Goal: Task Accomplishment & Management: Complete application form

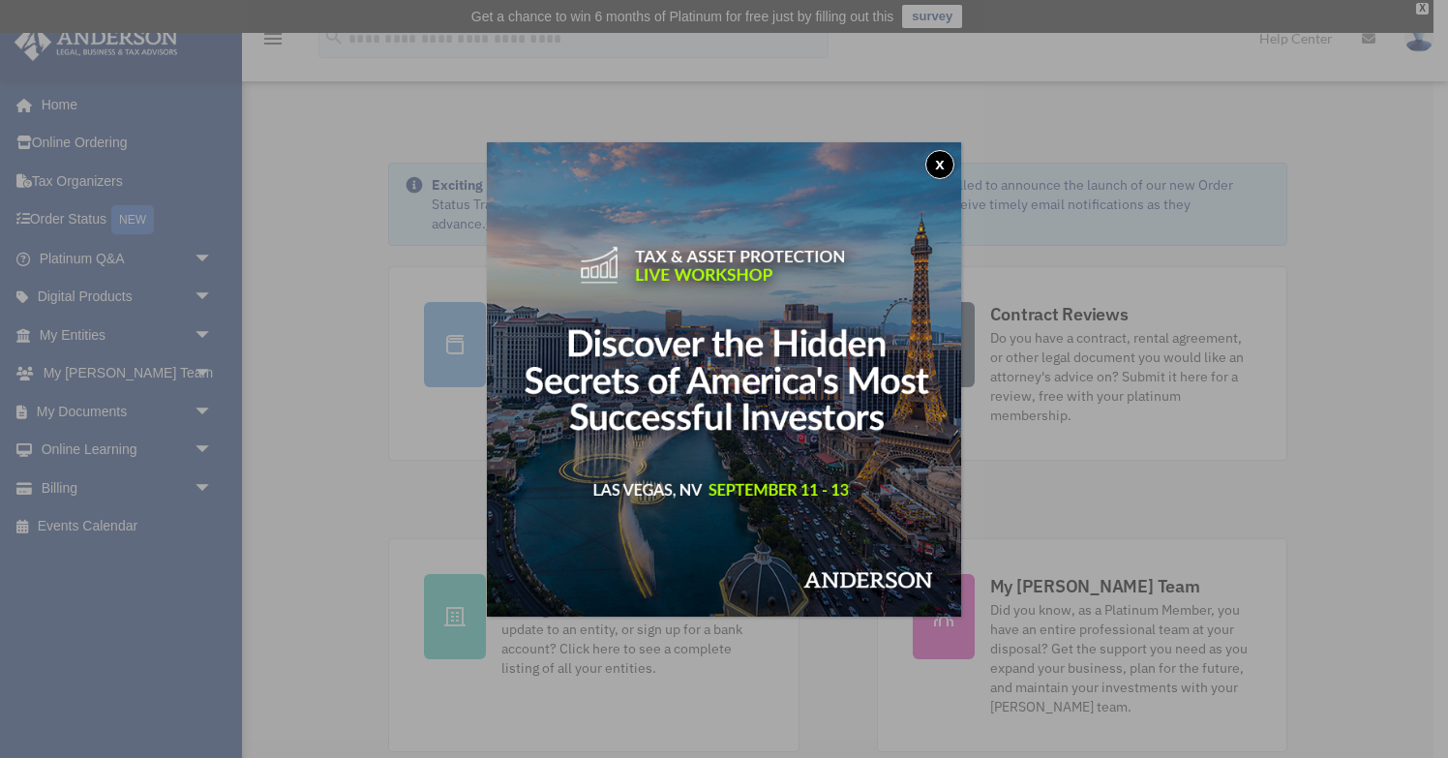
click at [941, 165] on button "x" at bounding box center [940, 164] width 29 height 29
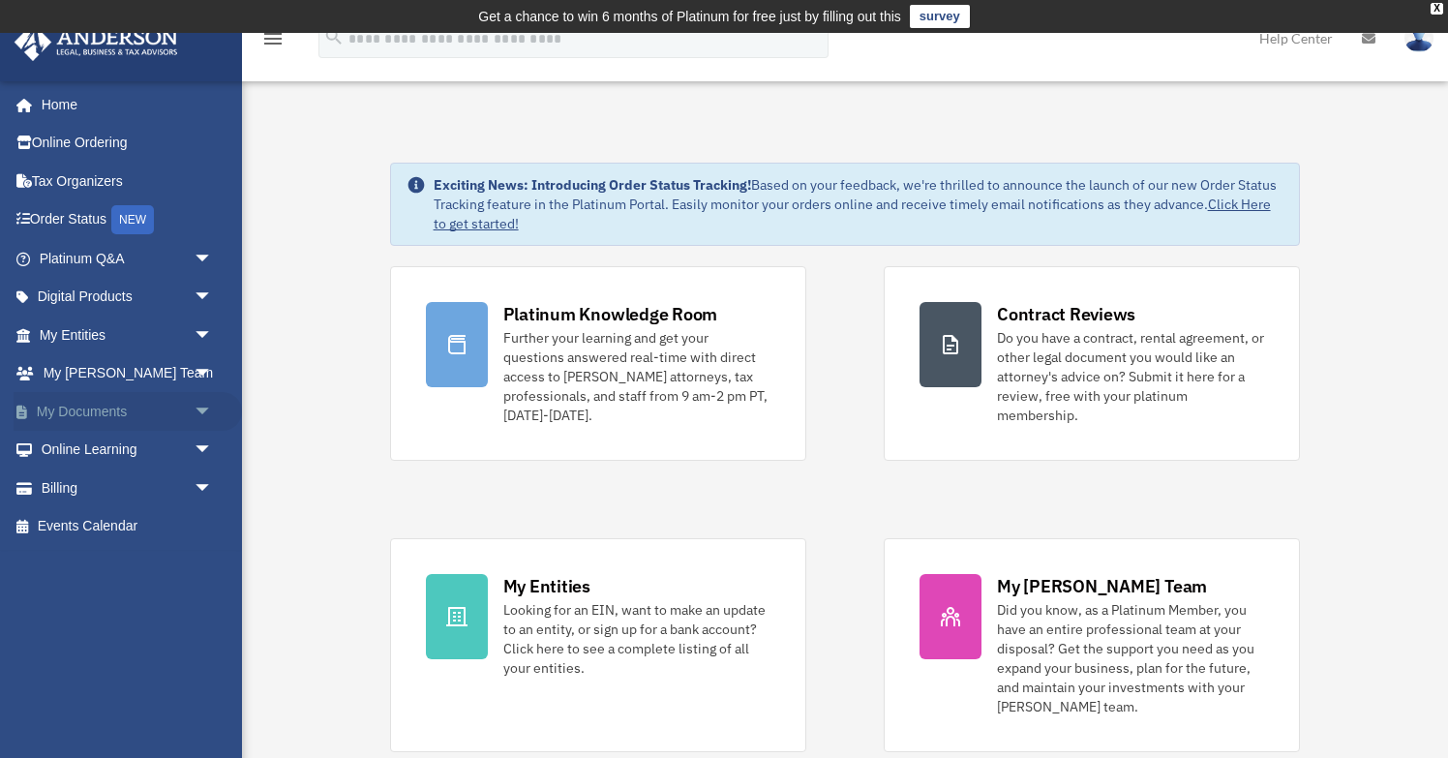
click at [197, 409] on span "arrow_drop_down" at bounding box center [213, 412] width 39 height 40
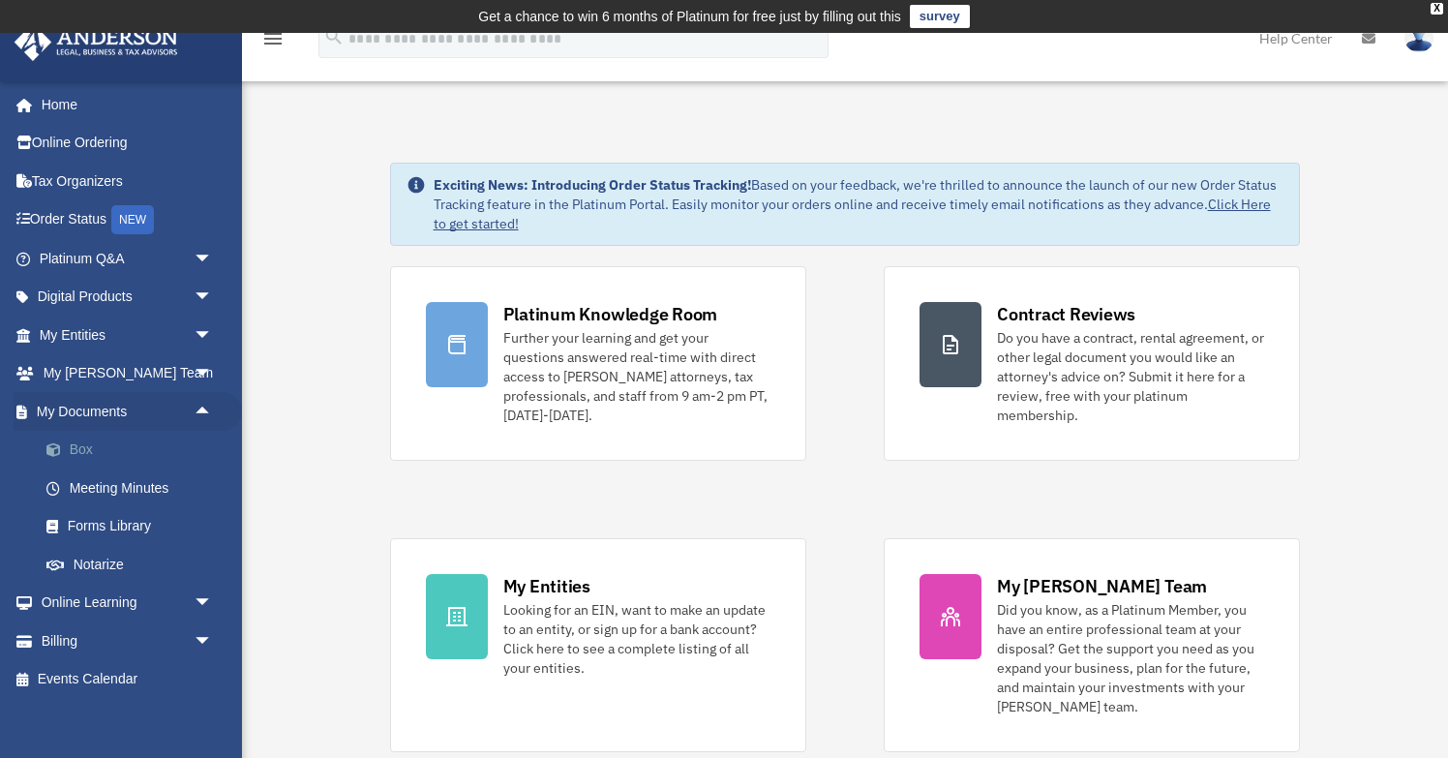
click at [96, 442] on link "Box" at bounding box center [134, 450] width 215 height 39
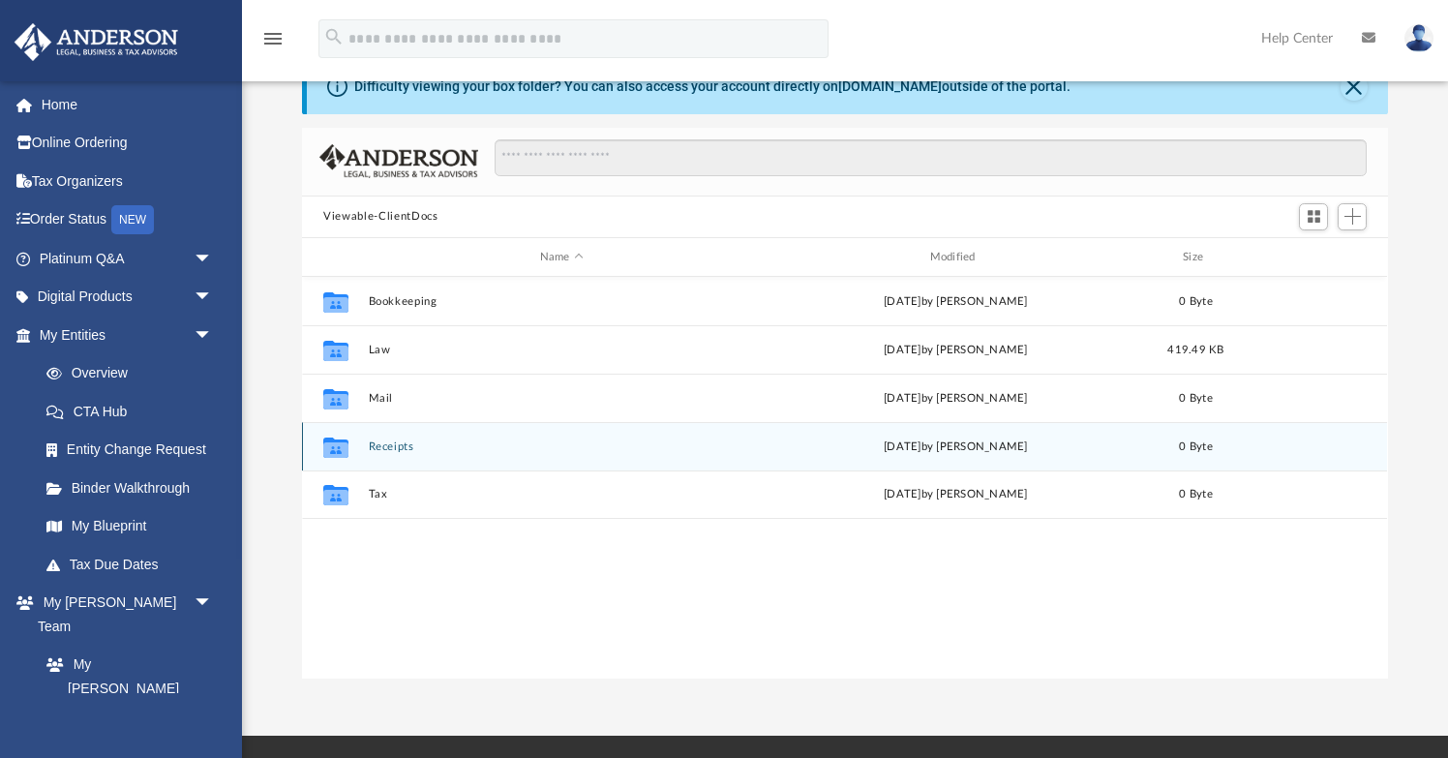
scroll to position [93, 0]
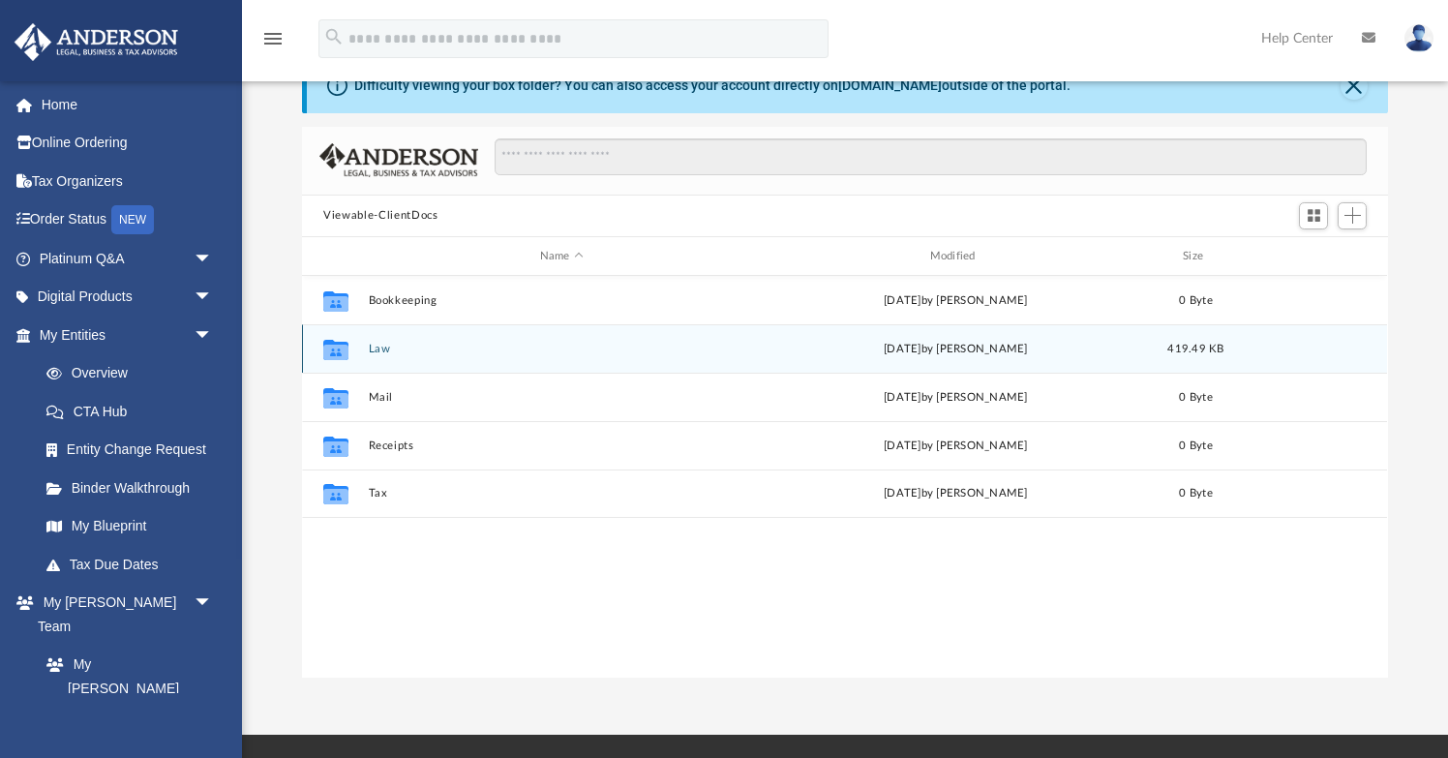
click at [381, 367] on div "Collaborated Folder Law today by Jordan Baldwin 419.49 KB" at bounding box center [844, 348] width 1085 height 48
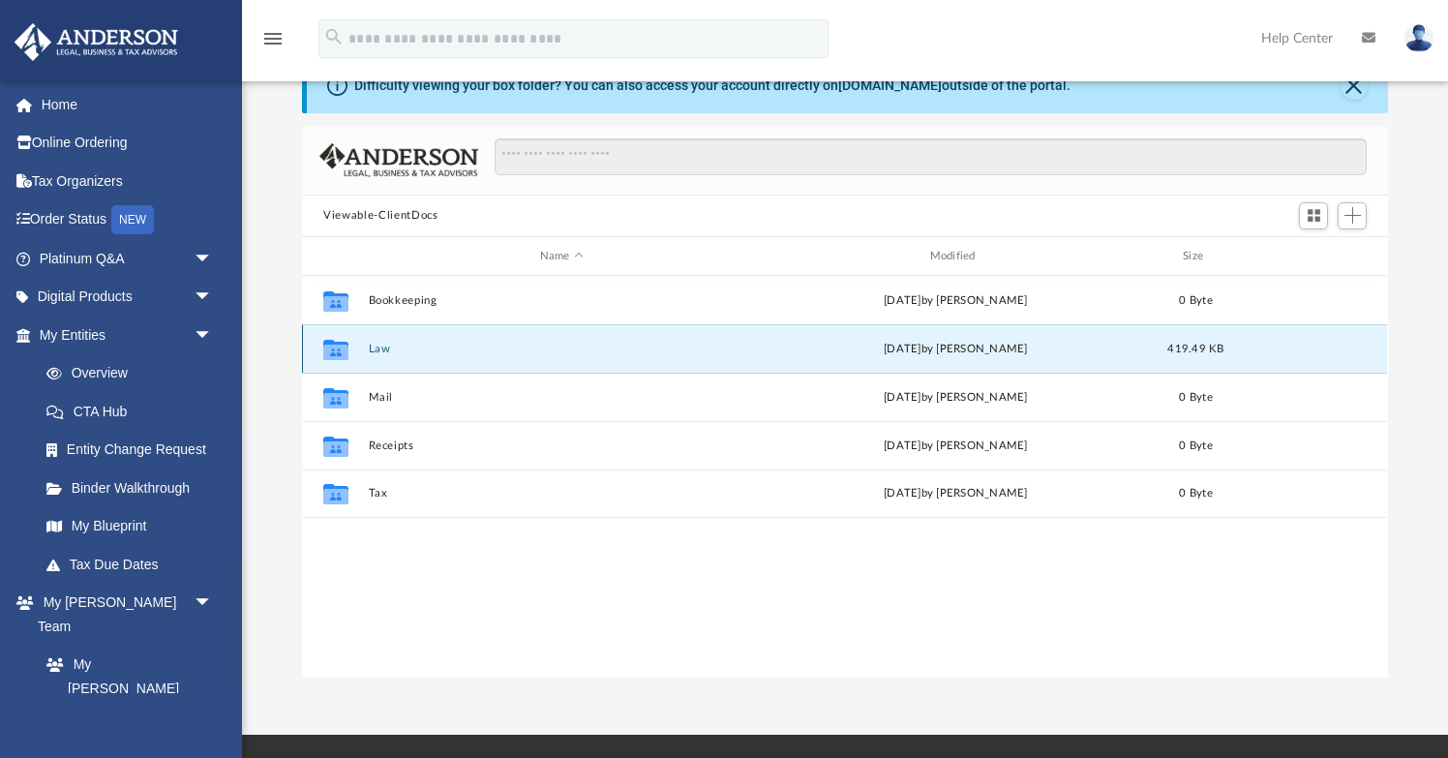
click at [381, 350] on button "Law" at bounding box center [562, 349] width 386 height 13
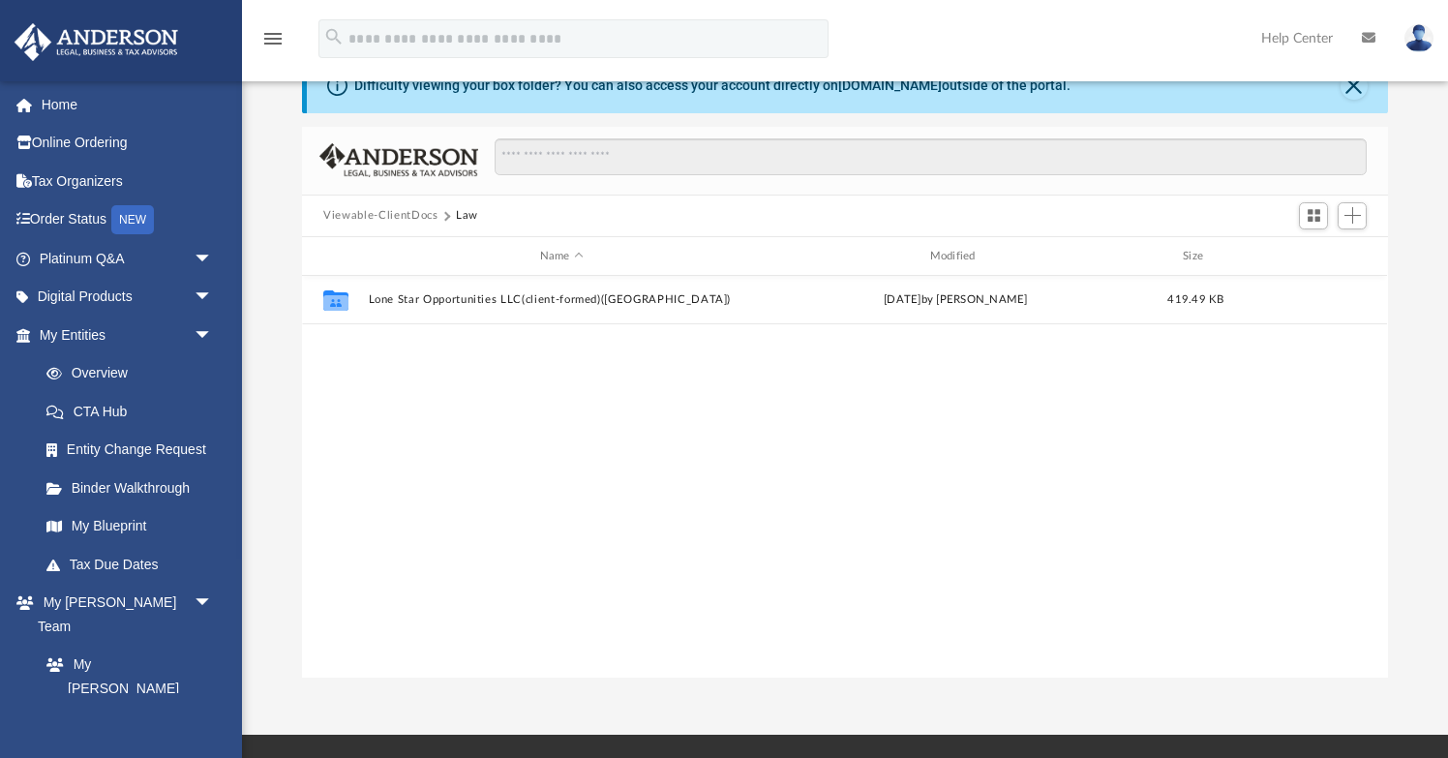
click at [457, 376] on div "Collaborated Folder Lone Star Opportunities LLC(client-formed)(TX) today by Jor…" at bounding box center [844, 477] width 1085 height 402
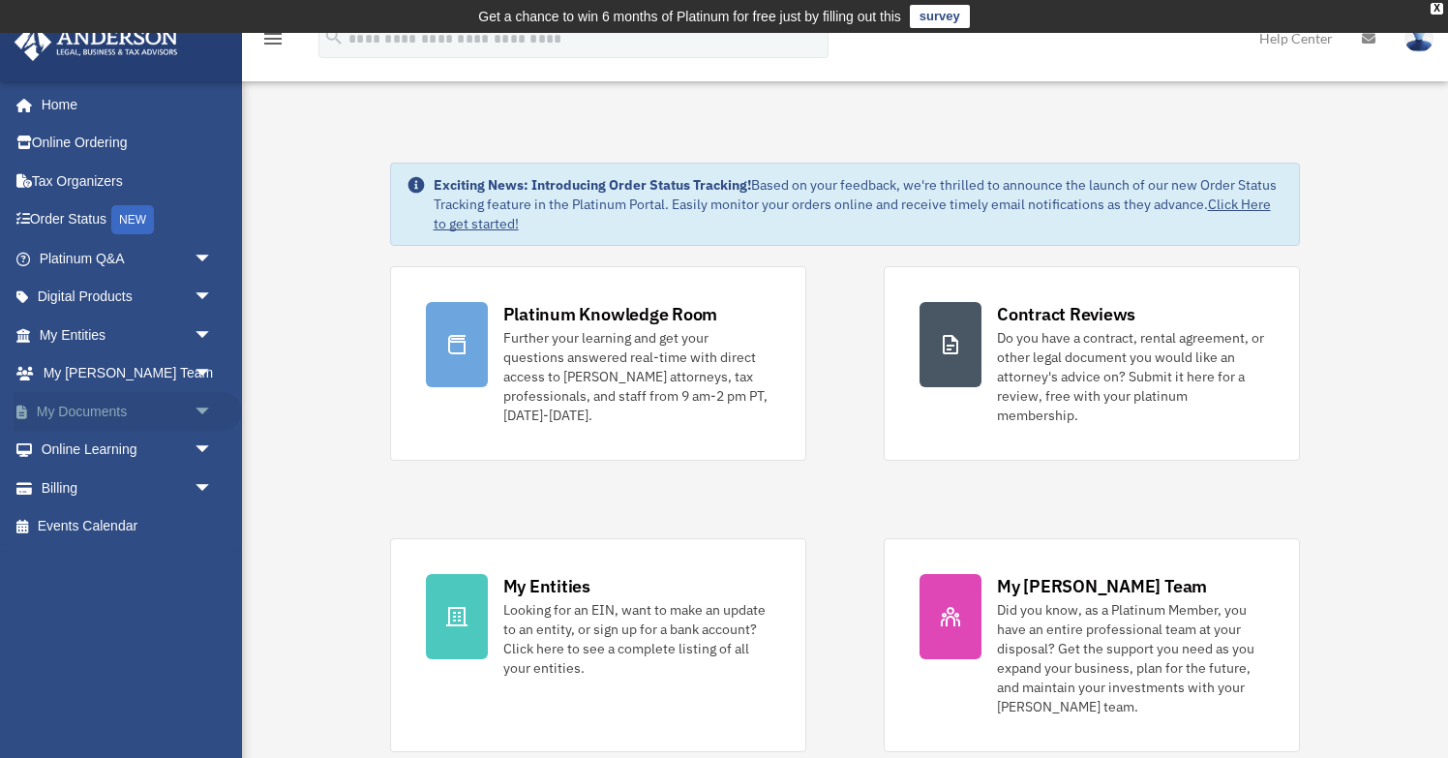
click at [198, 407] on span "arrow_drop_down" at bounding box center [213, 412] width 39 height 40
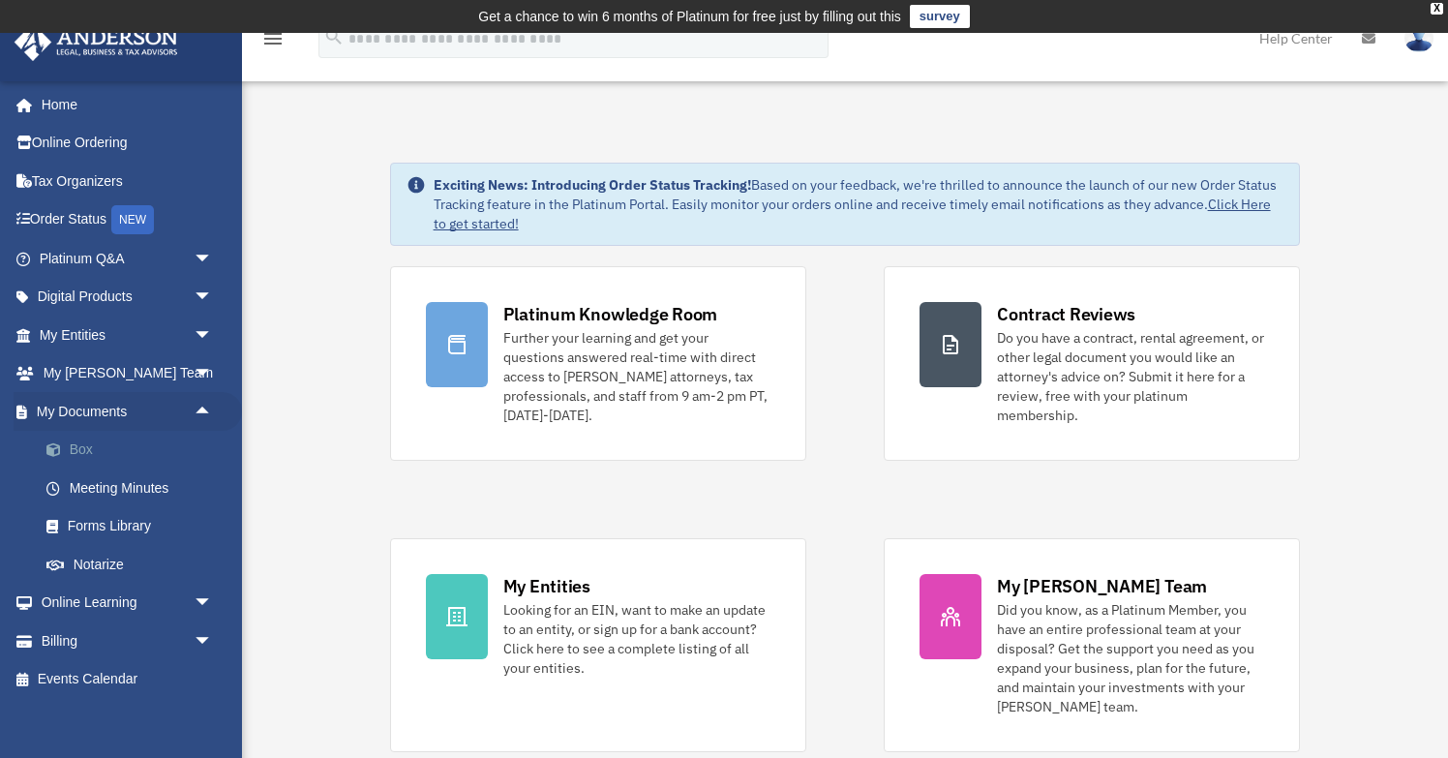
click at [83, 461] on link "Box" at bounding box center [134, 450] width 215 height 39
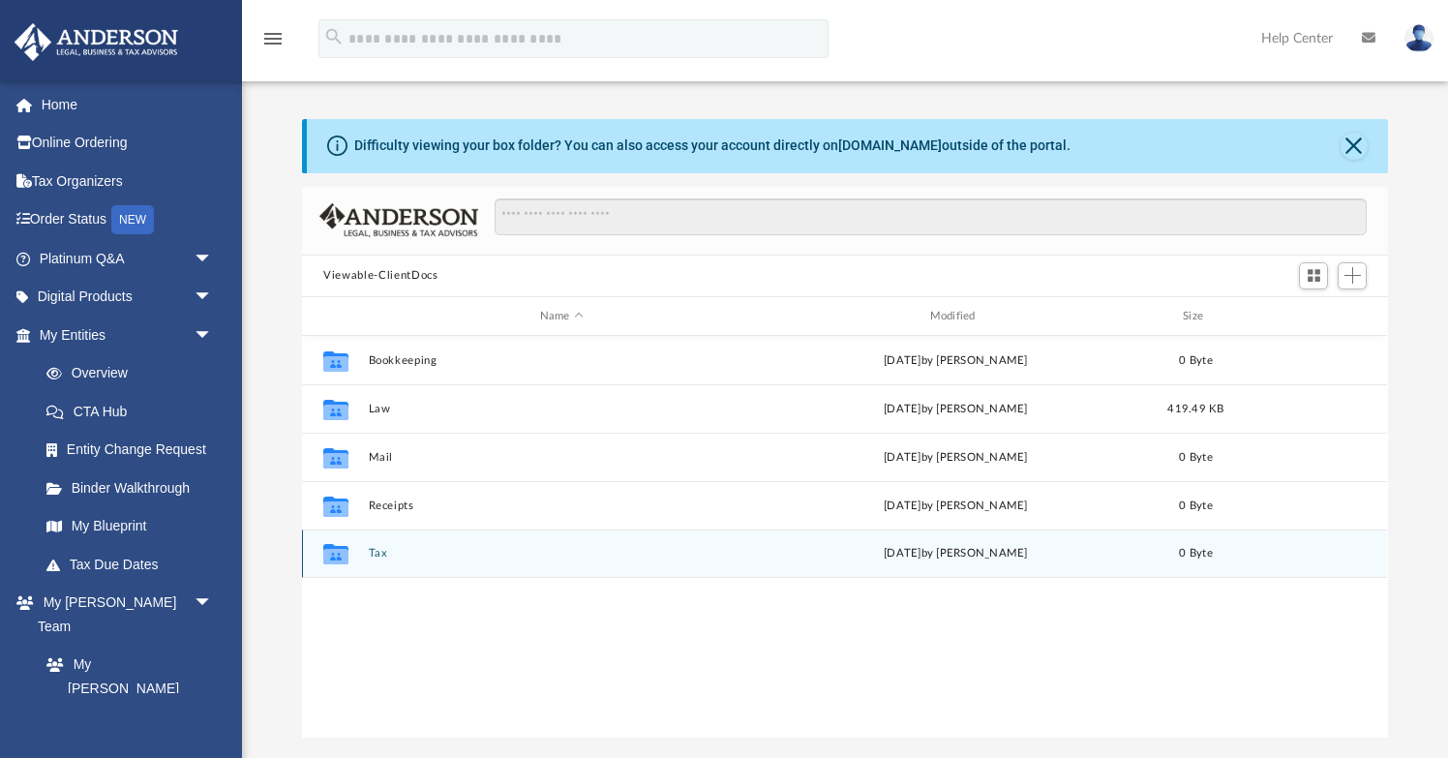
scroll to position [441, 1086]
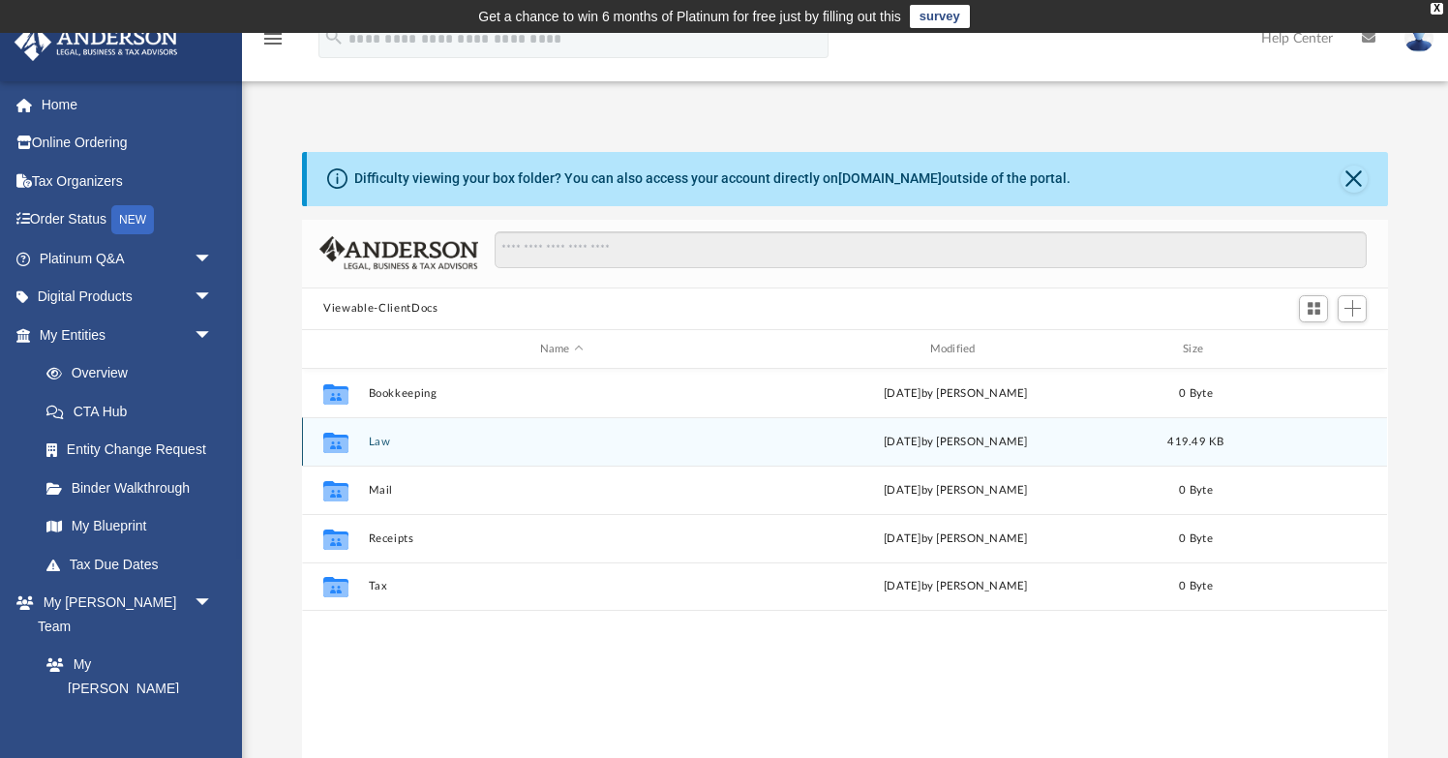
click at [385, 445] on button "Law" at bounding box center [562, 442] width 386 height 13
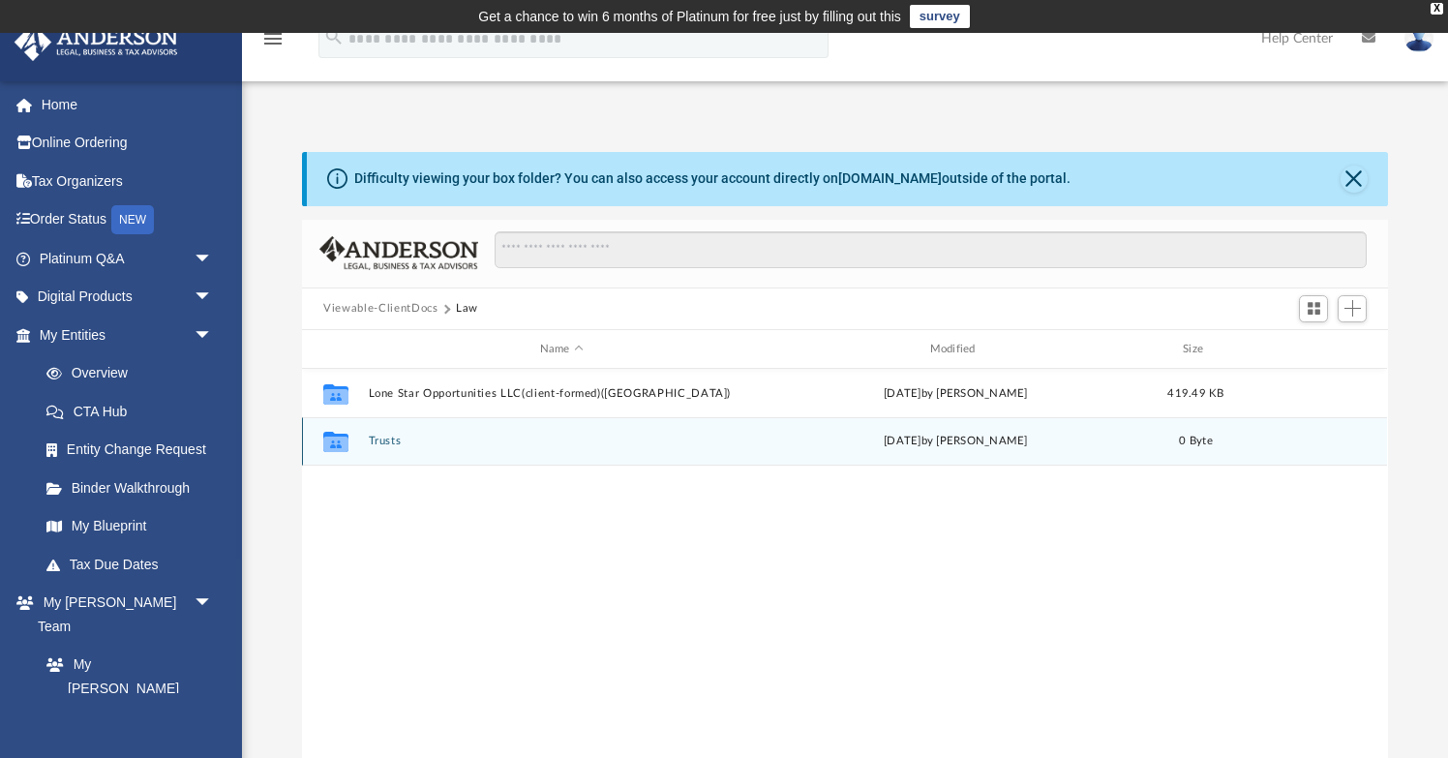
click at [383, 444] on button "Trusts" at bounding box center [562, 442] width 386 height 13
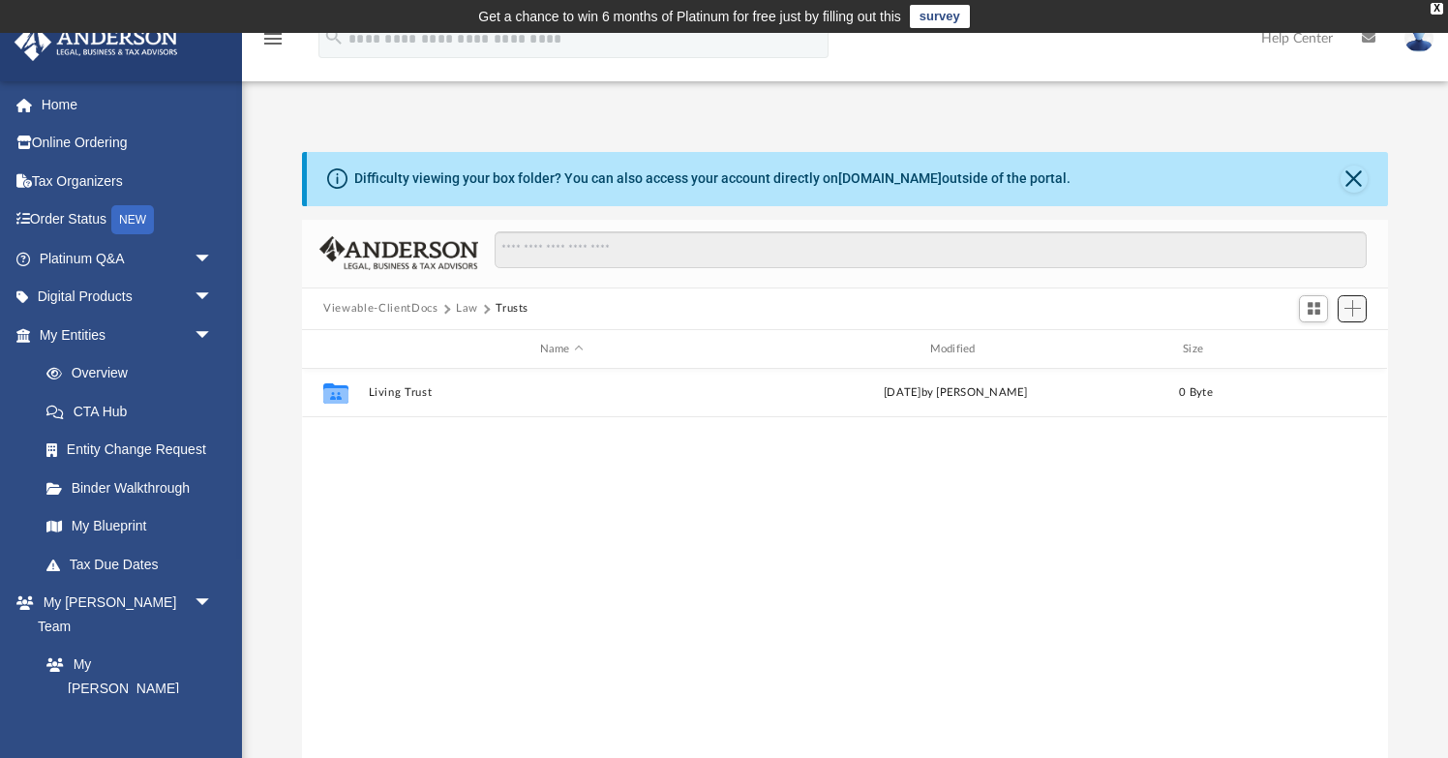
click at [1358, 316] on span "Add" at bounding box center [1353, 308] width 16 height 16
click at [1328, 346] on li "Upload" at bounding box center [1325, 347] width 62 height 20
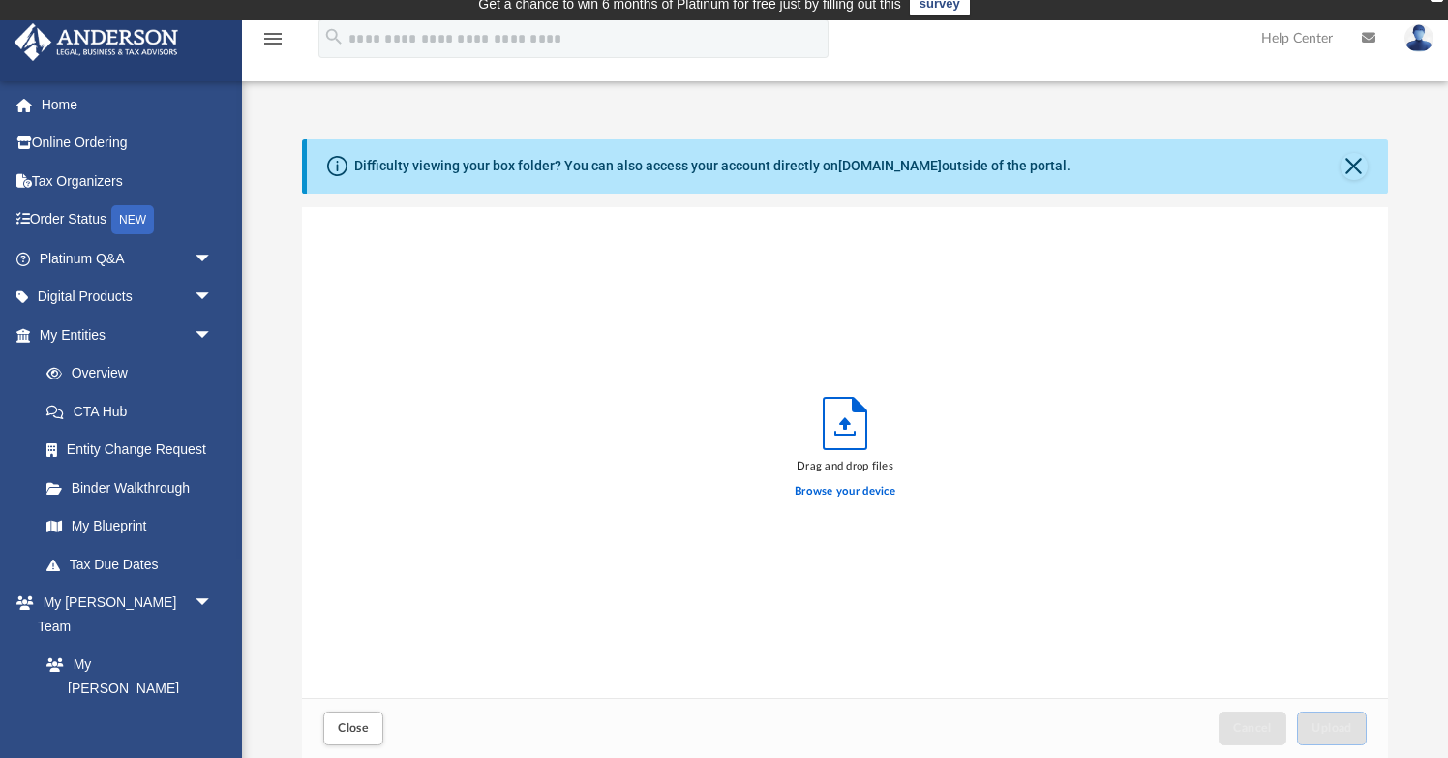
scroll to position [491, 1086]
click at [844, 495] on label "Browse your device" at bounding box center [845, 491] width 101 height 17
click at [0, 0] on input "Browse your device" at bounding box center [0, 0] width 0 height 0
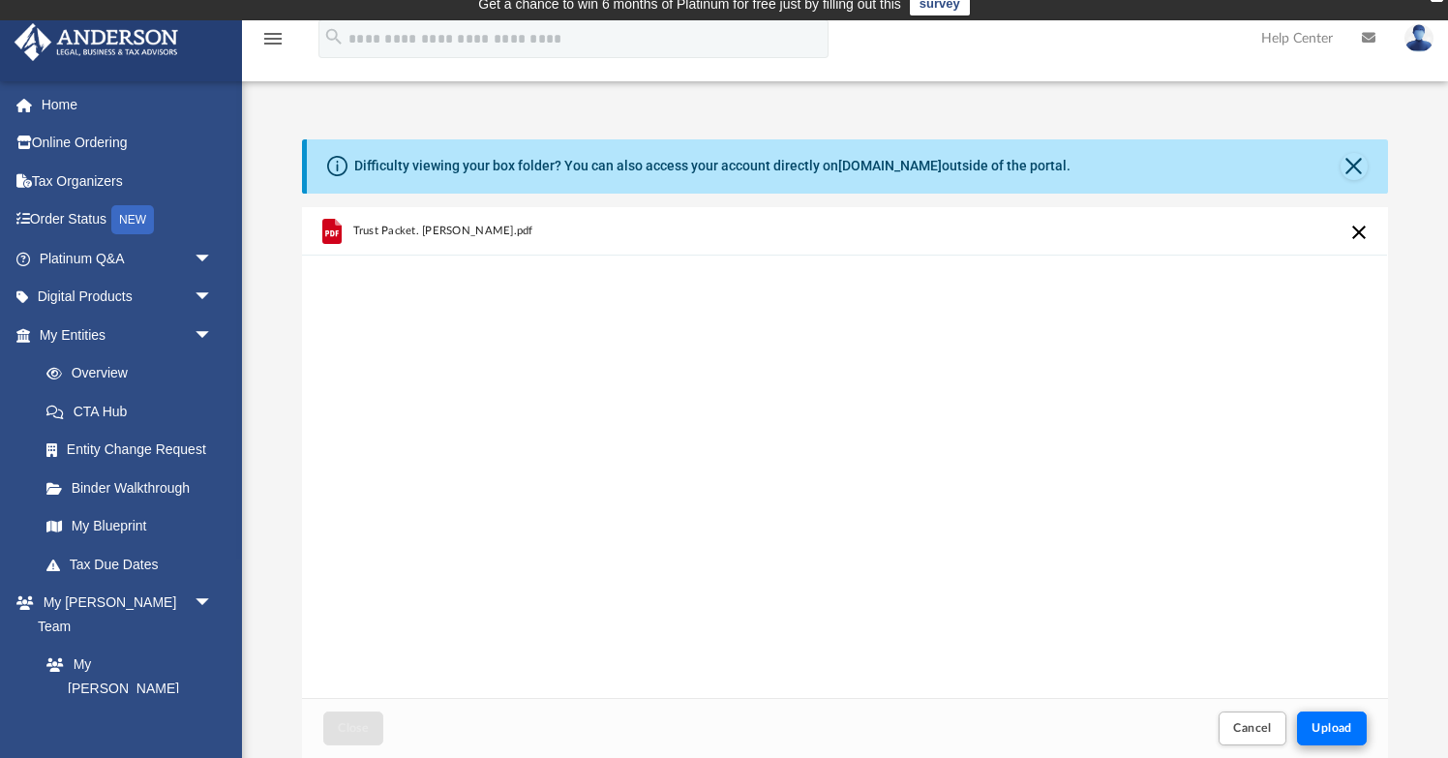
click at [1308, 742] on button "Upload" at bounding box center [1332, 729] width 70 height 34
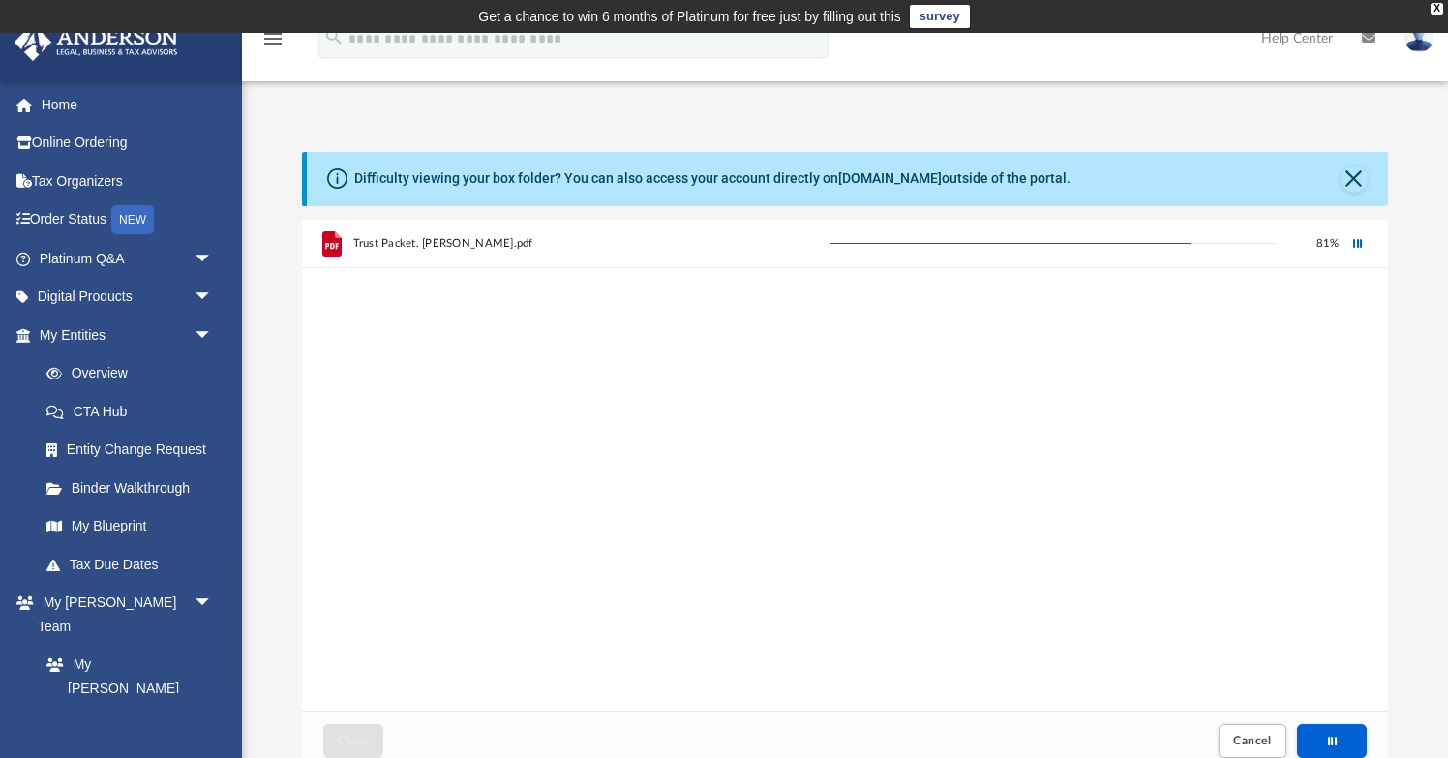
scroll to position [0, 0]
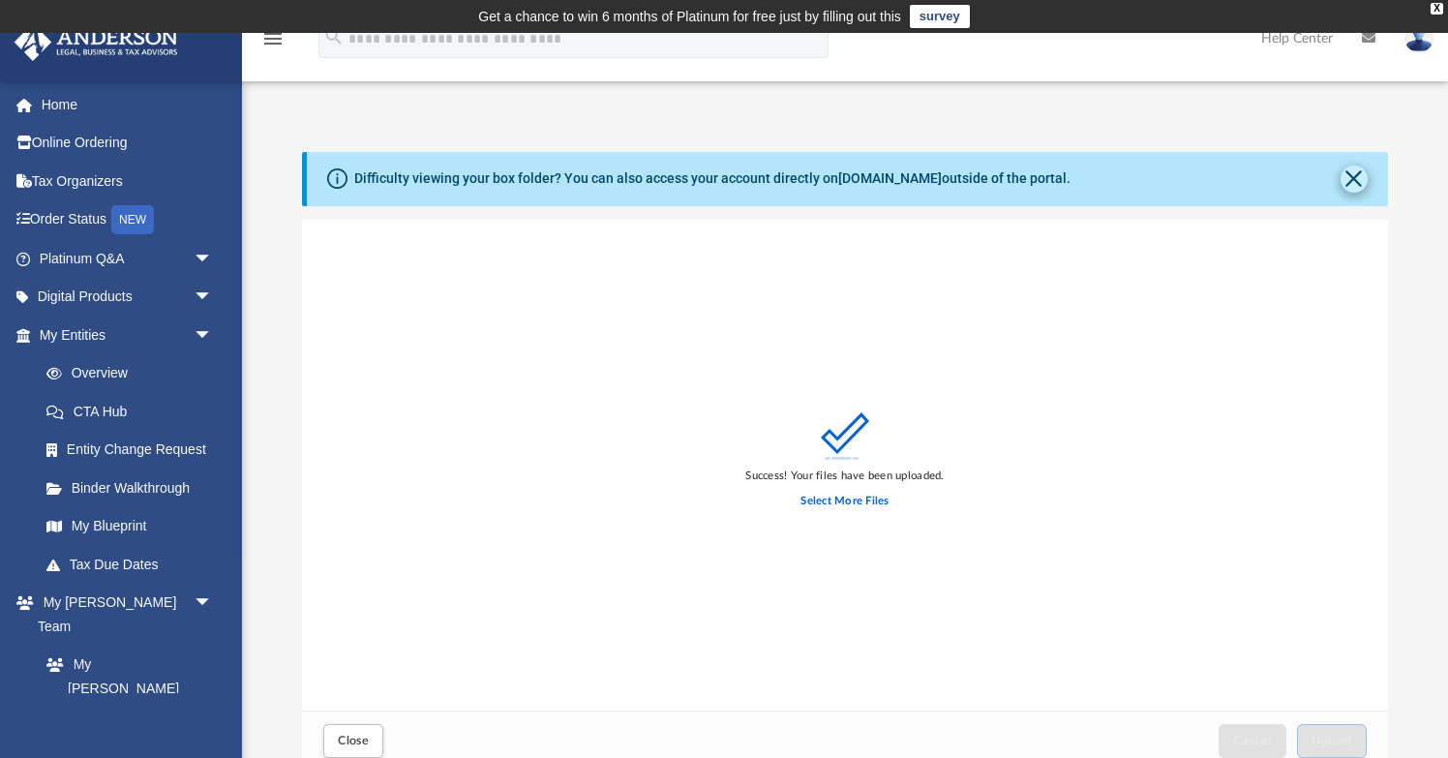
click at [1358, 174] on button "Close" at bounding box center [1354, 179] width 27 height 27
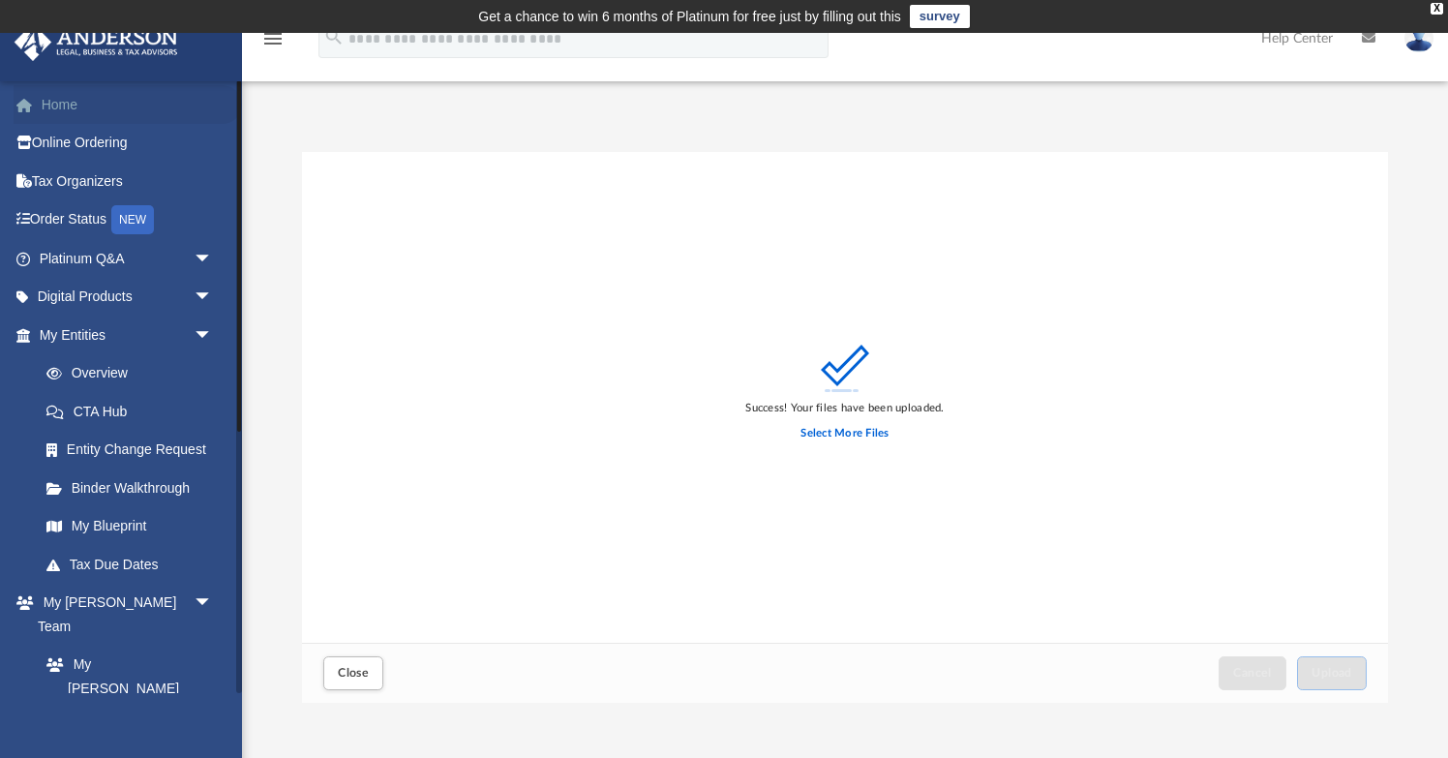
click at [118, 103] on link "Home" at bounding box center [128, 104] width 228 height 39
click at [198, 333] on span "arrow_drop_down" at bounding box center [213, 336] width 39 height 40
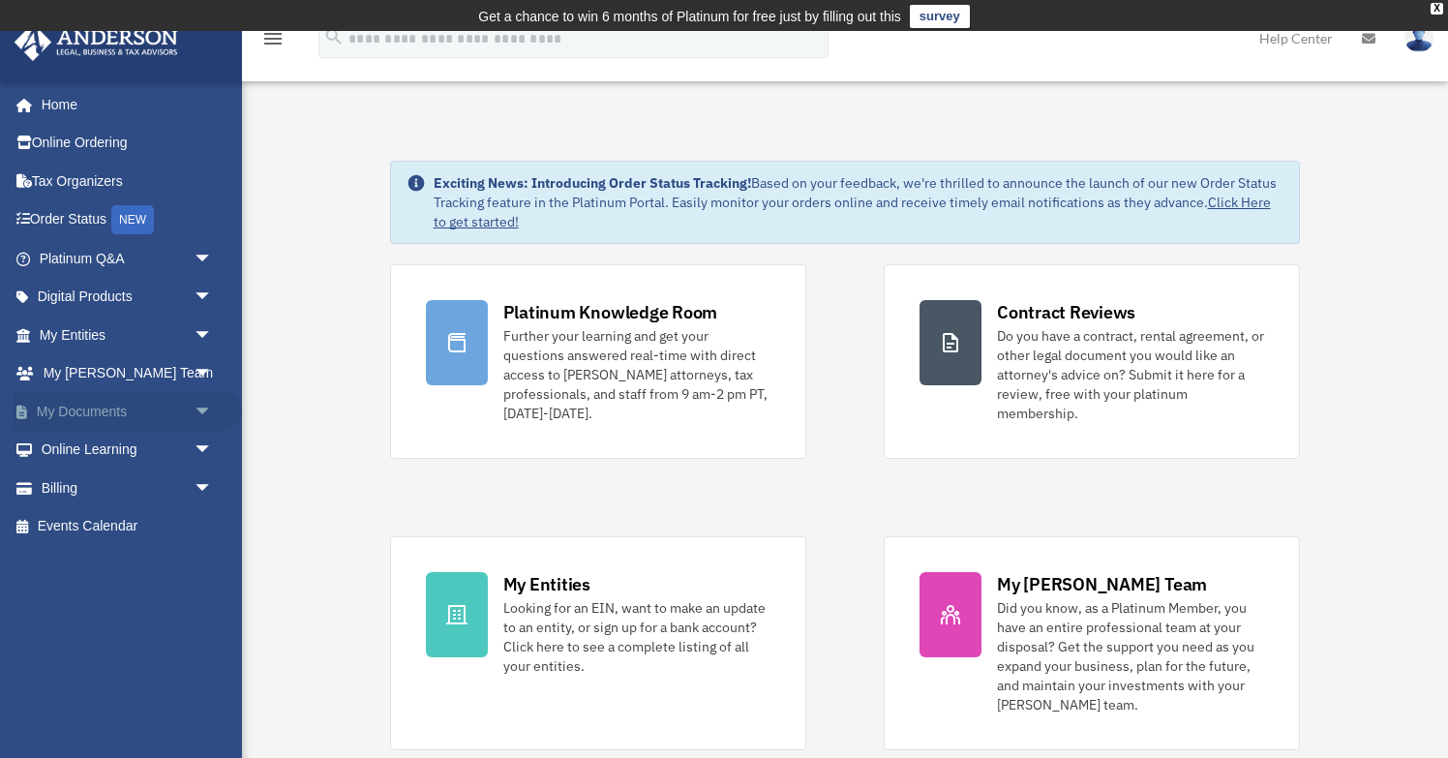
click at [217, 411] on span "arrow_drop_down" at bounding box center [213, 412] width 39 height 40
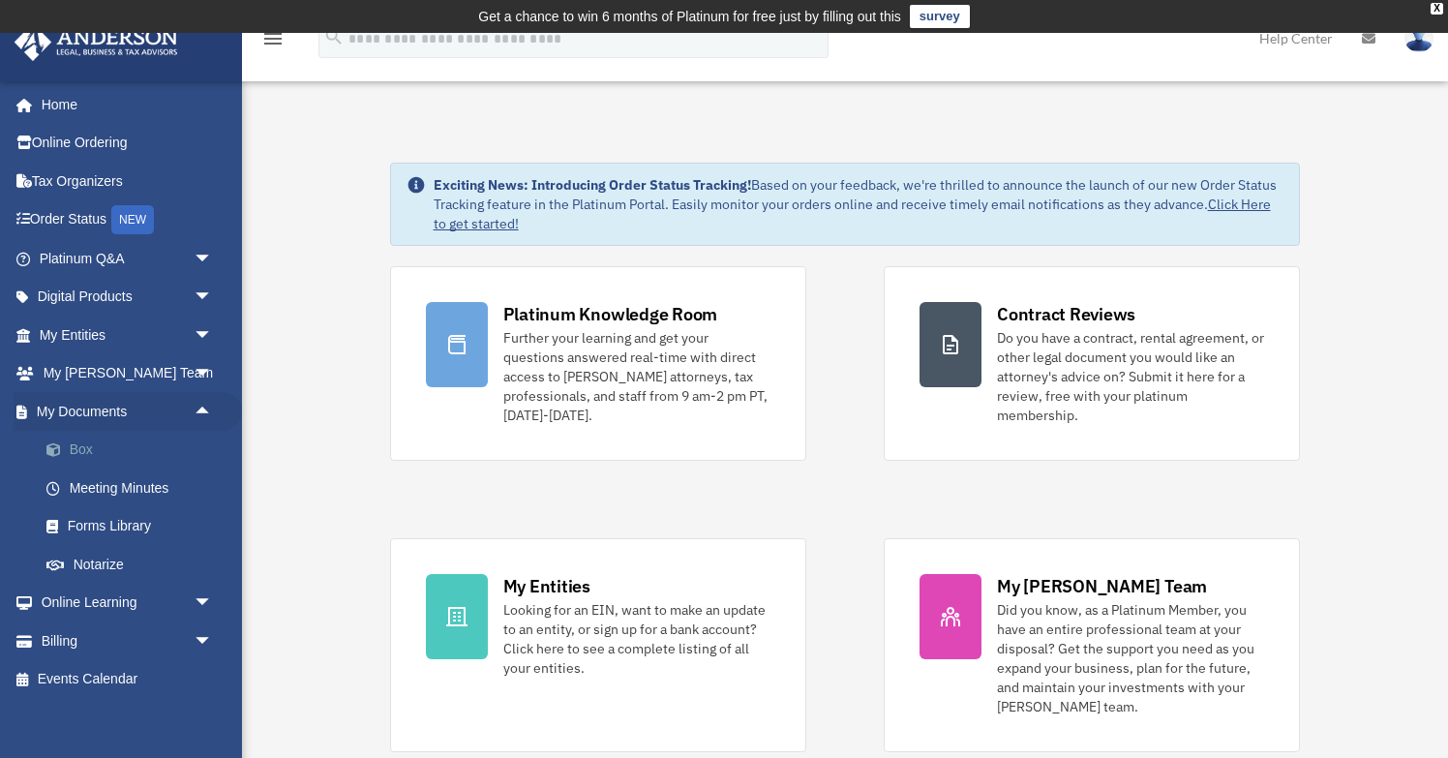
click at [81, 444] on link "Box" at bounding box center [134, 450] width 215 height 39
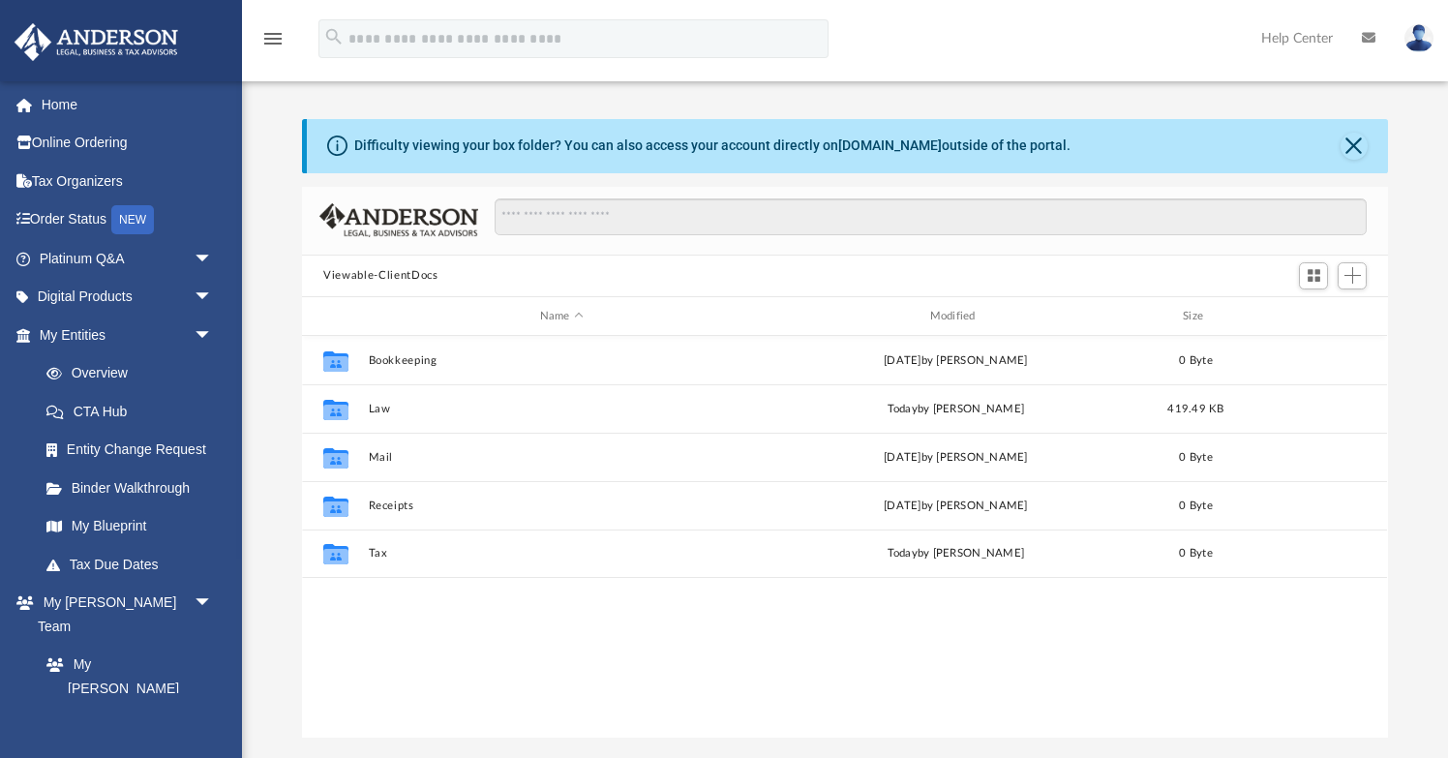
scroll to position [441, 1086]
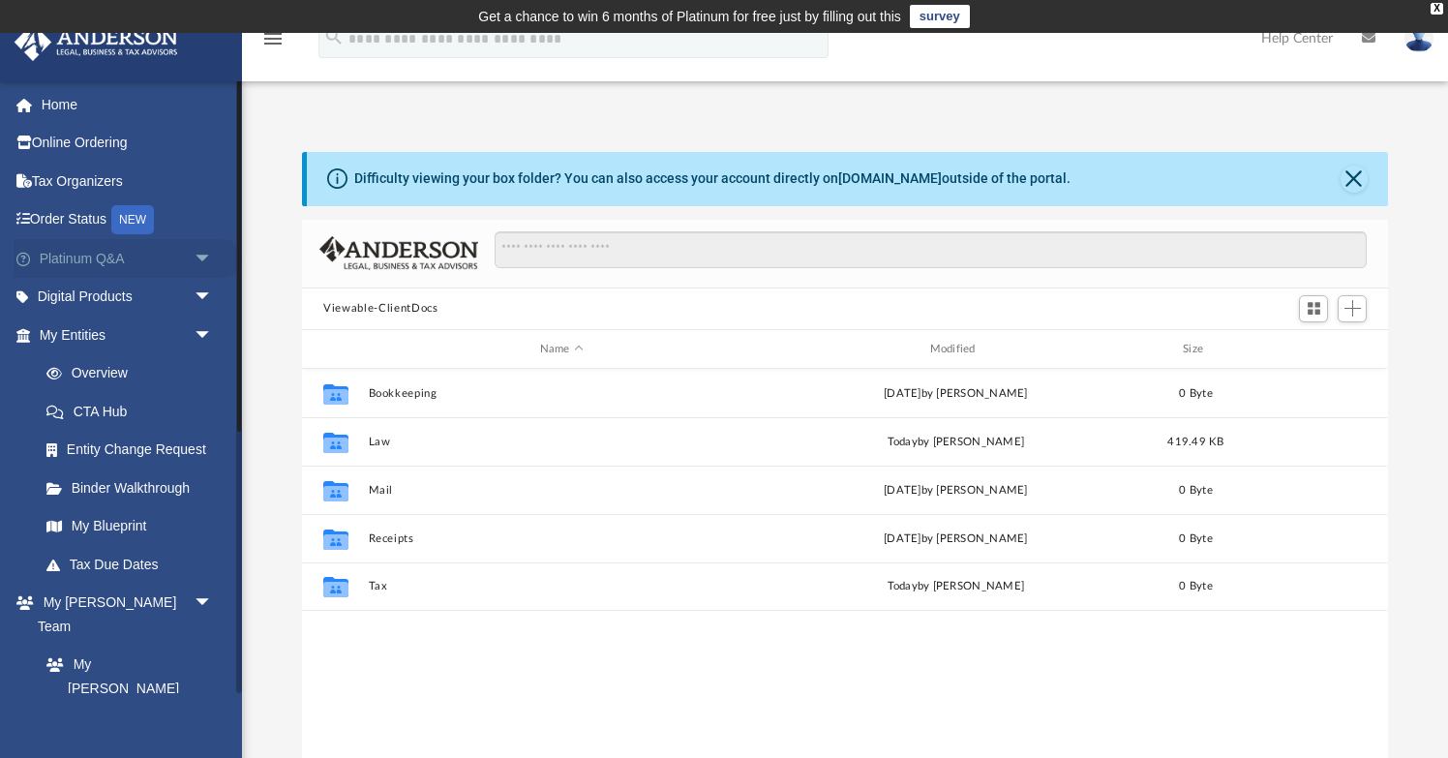
click at [196, 254] on span "arrow_drop_down" at bounding box center [213, 259] width 39 height 40
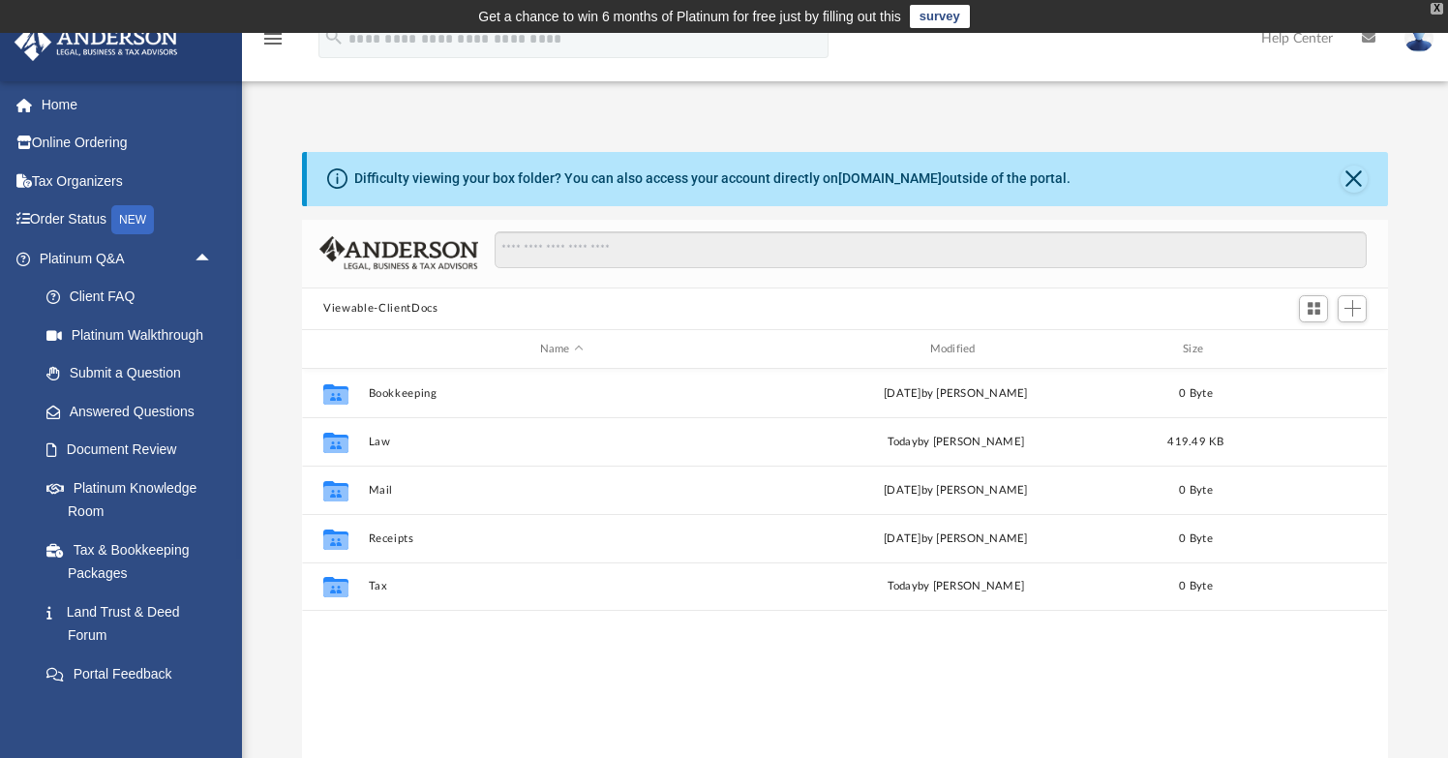
click at [1436, 8] on div "X" at bounding box center [1437, 9] width 13 height 12
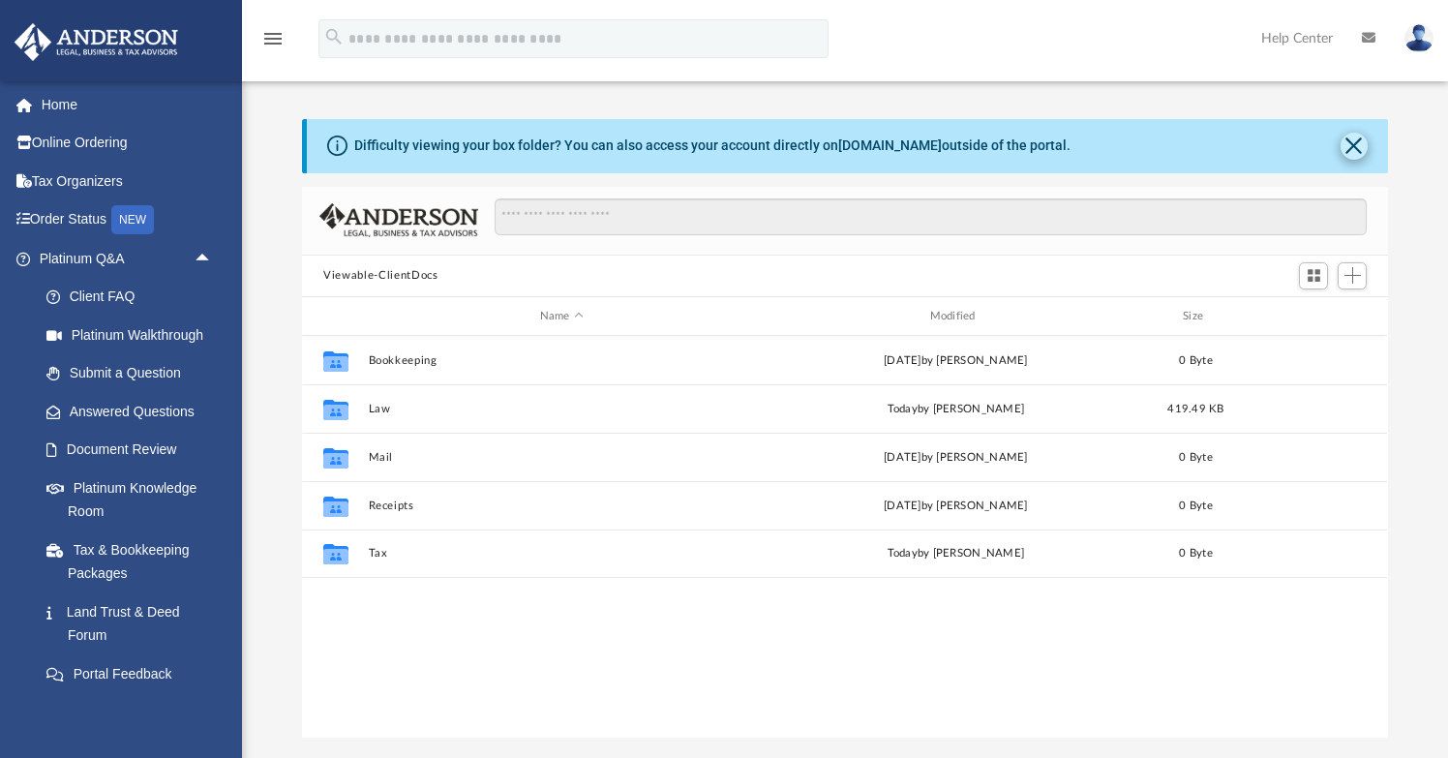
click at [1346, 142] on button "Close" at bounding box center [1354, 146] width 27 height 27
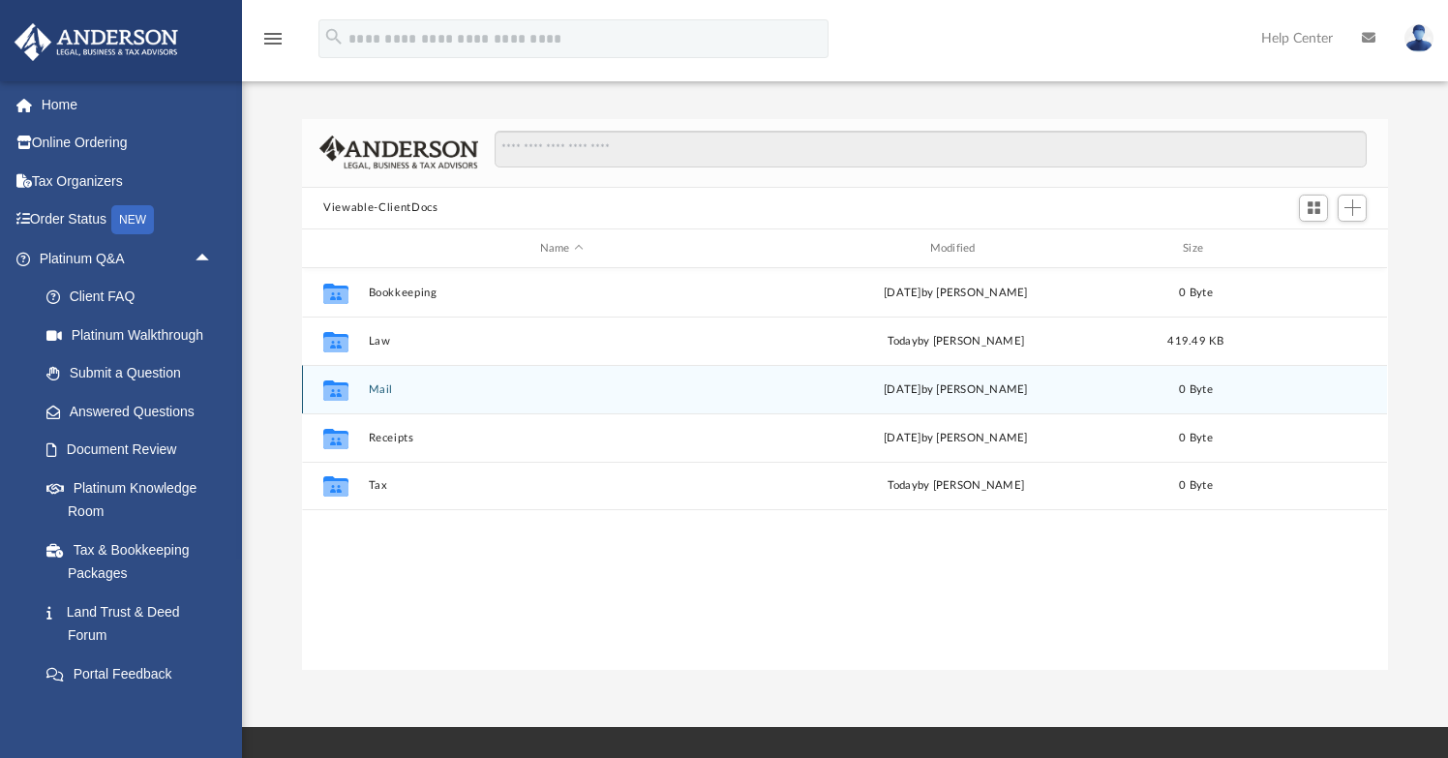
scroll to position [0, 0]
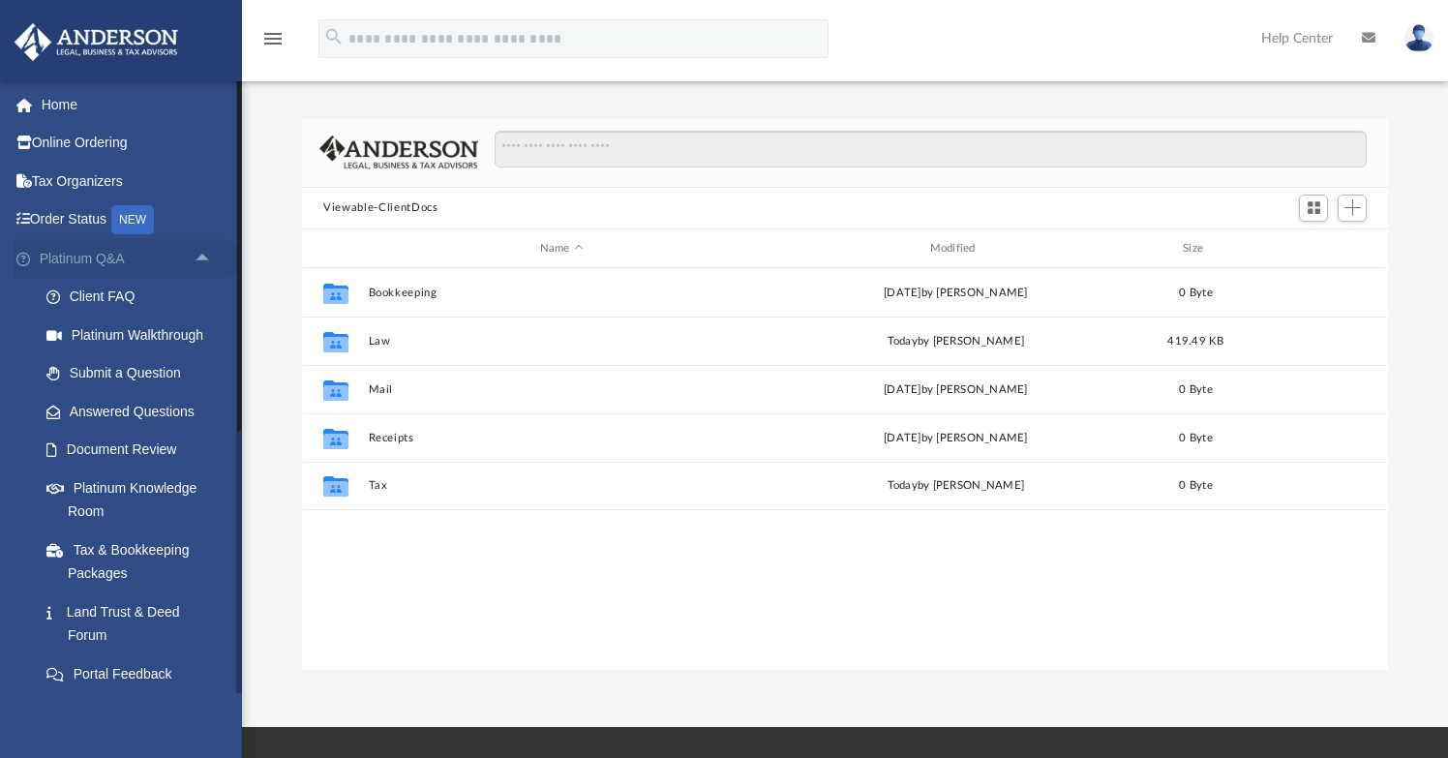
click at [203, 253] on span "arrow_drop_up" at bounding box center [213, 259] width 39 height 40
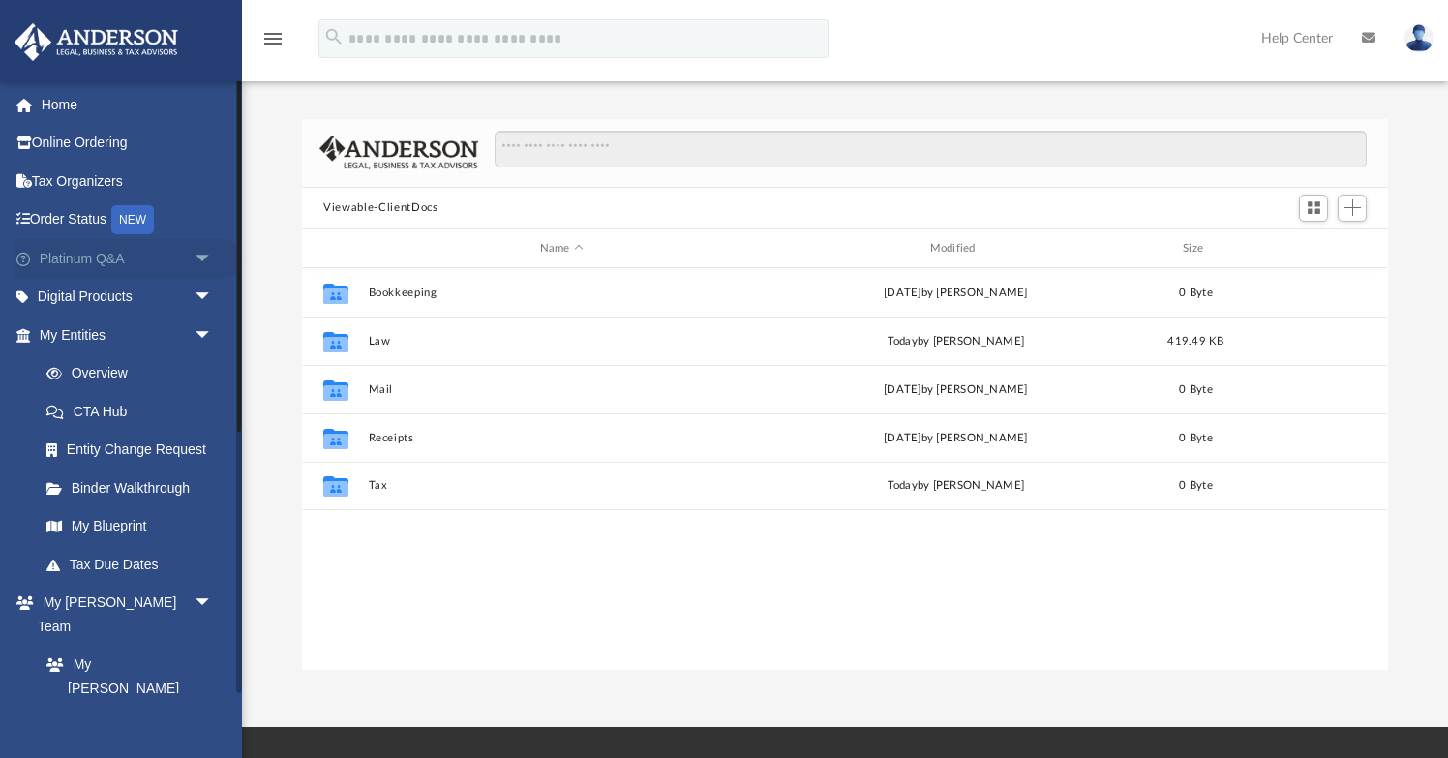
click at [206, 262] on span "arrow_drop_down" at bounding box center [213, 259] width 39 height 40
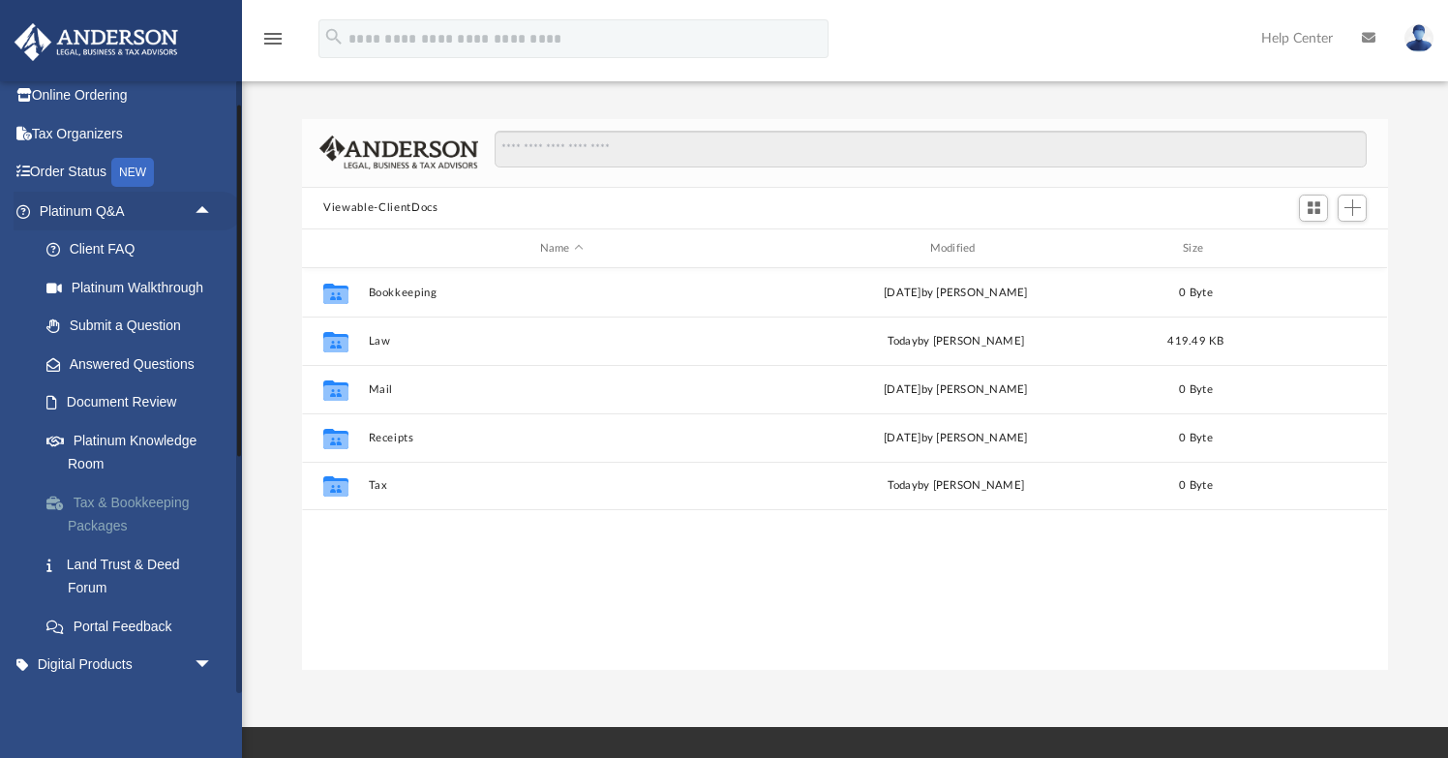
scroll to position [36, 0]
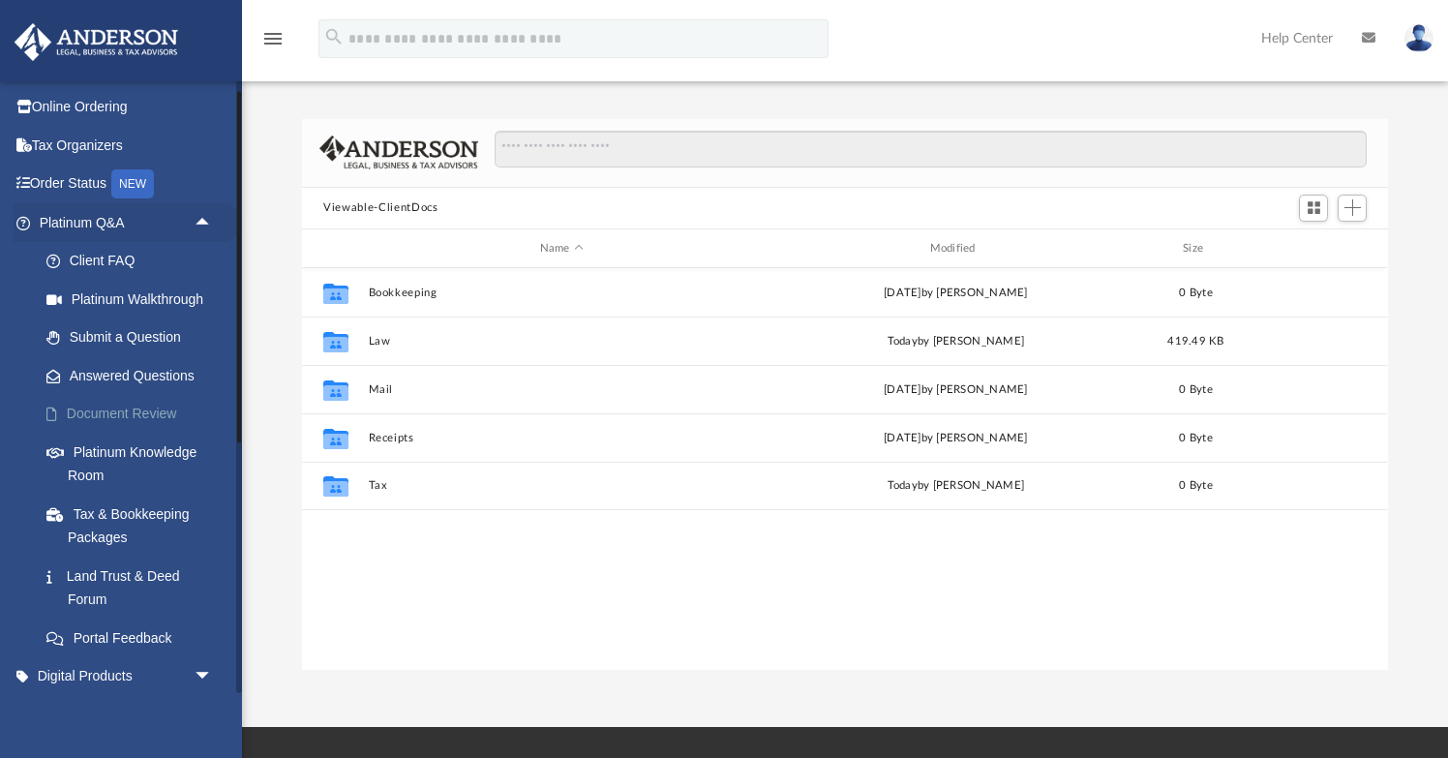
click at [167, 409] on link "Document Review" at bounding box center [134, 414] width 215 height 39
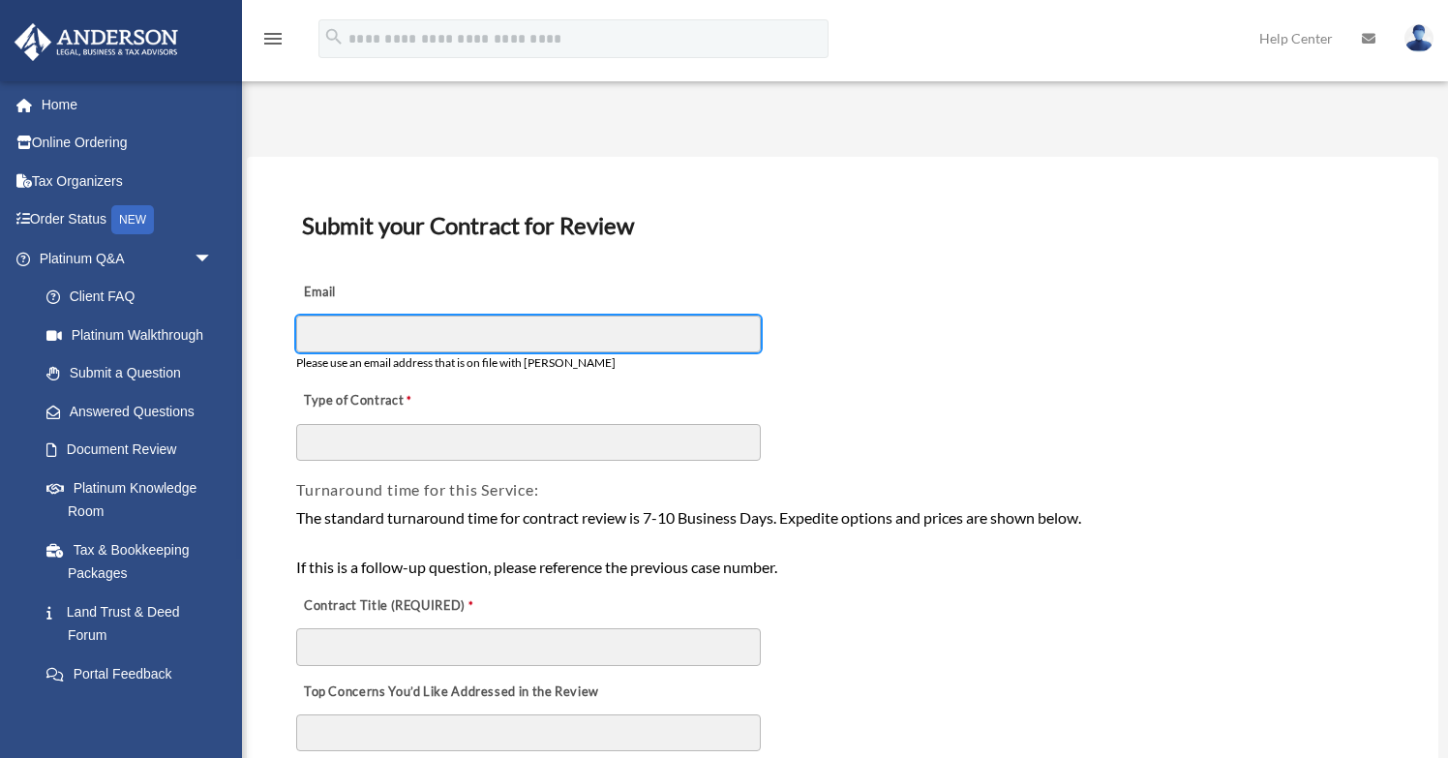
type input "**********"
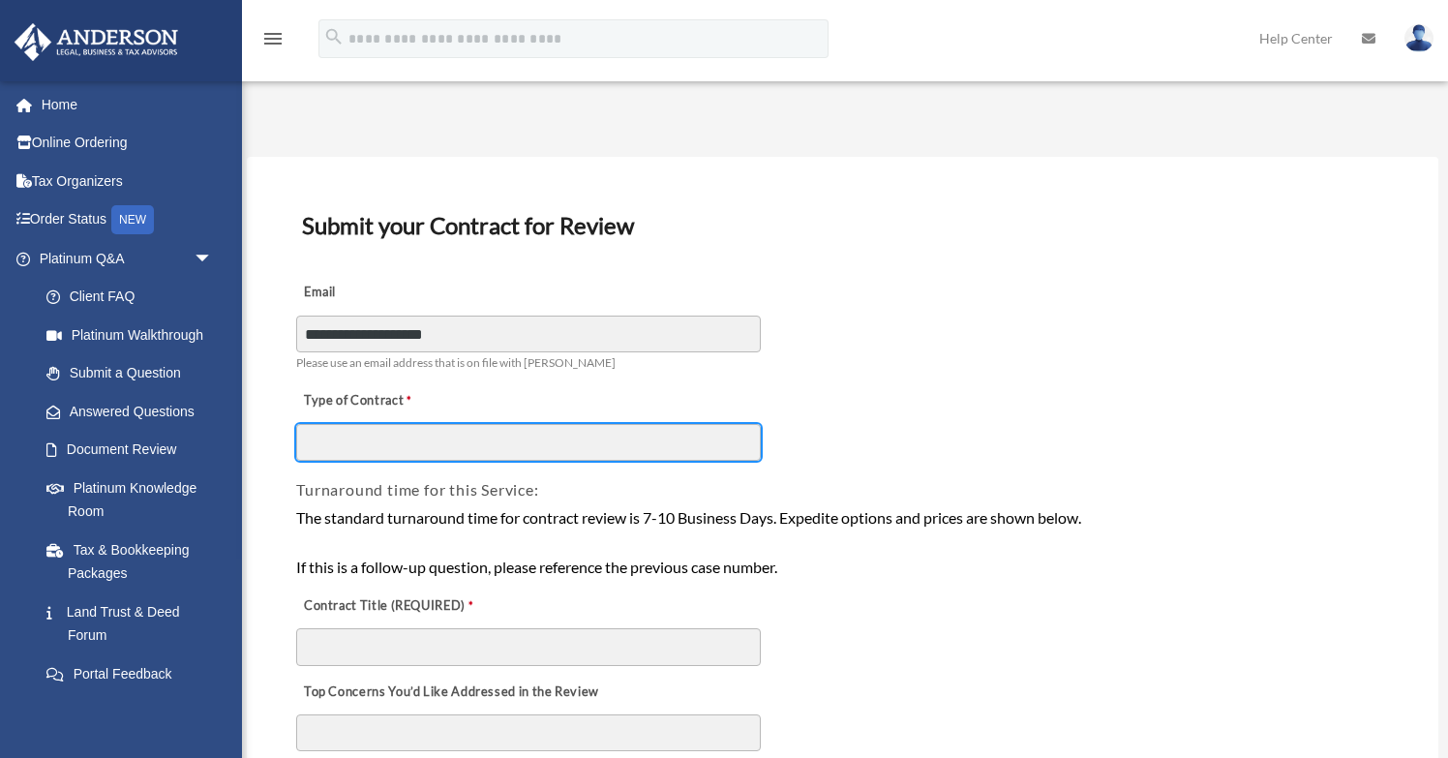
click at [389, 432] on input "Type of Contract" at bounding box center [528, 442] width 465 height 37
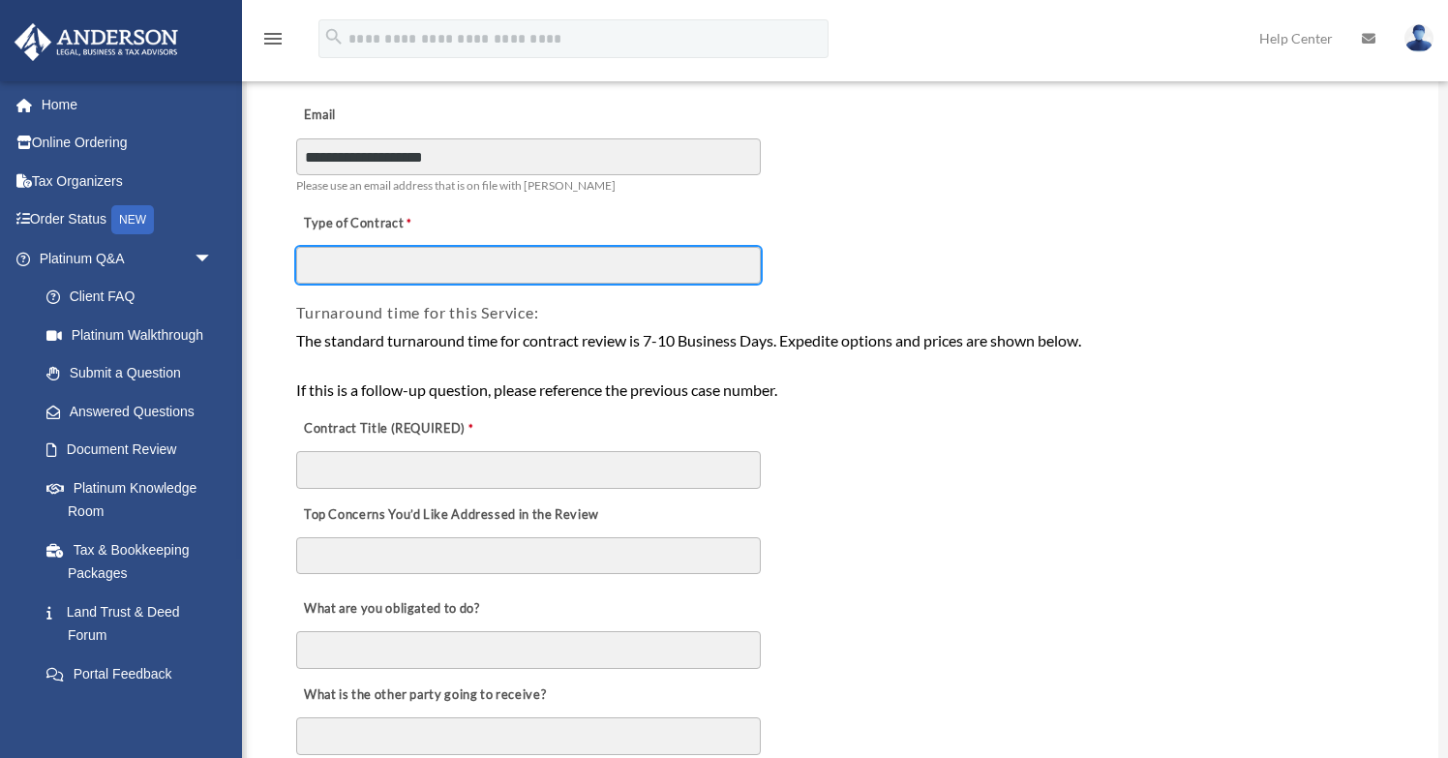
scroll to position [179, 0]
type input "**********"
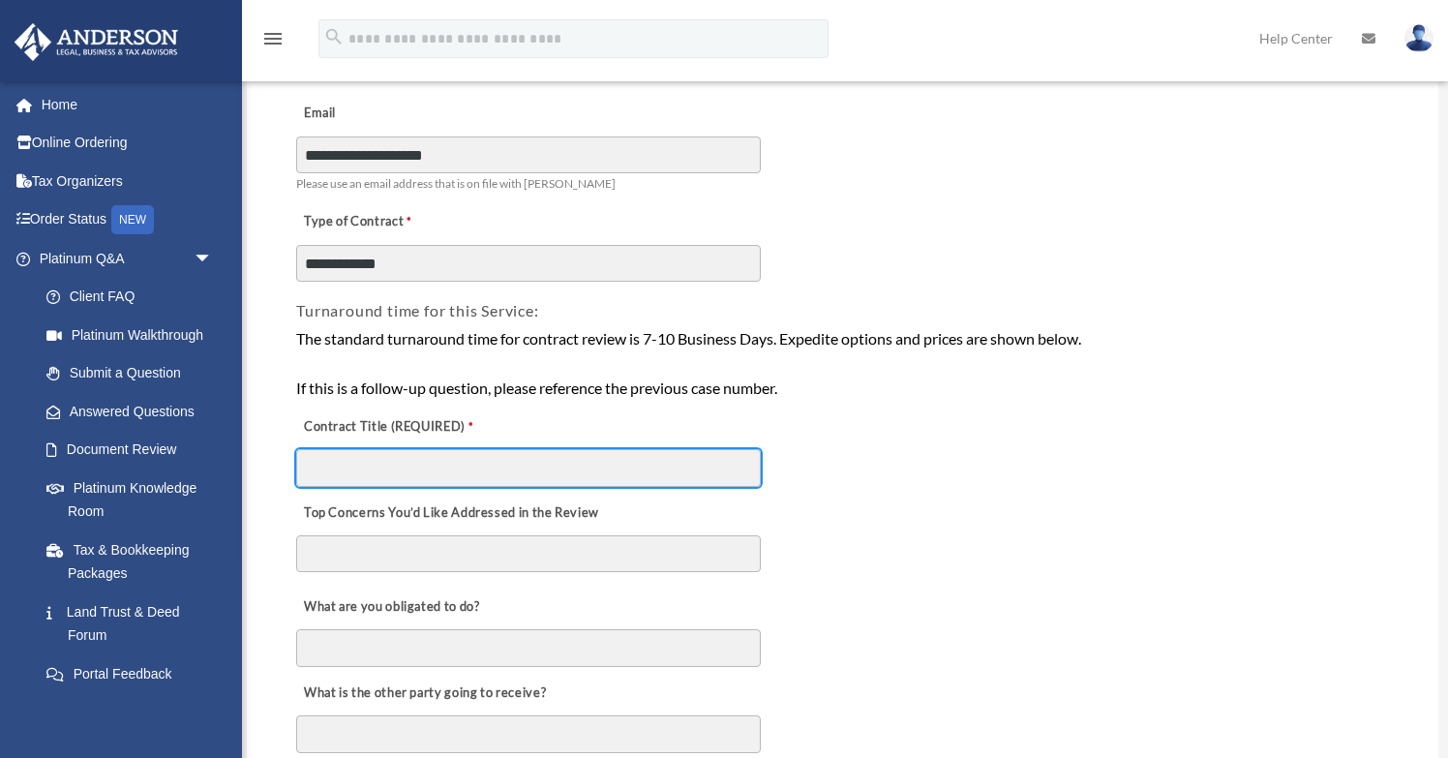
click at [493, 465] on input "Contract Title (REQUIRED)" at bounding box center [528, 467] width 465 height 37
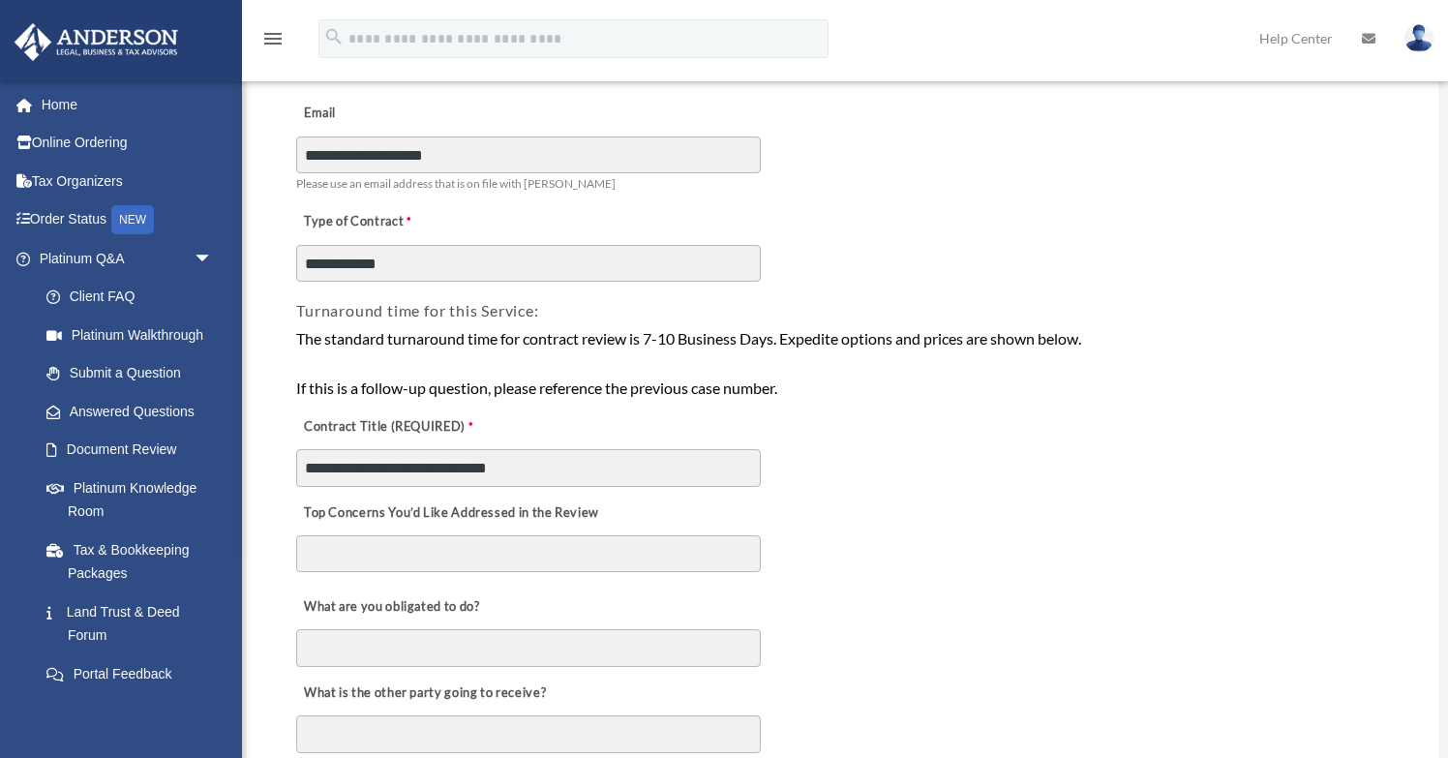
click at [491, 548] on textarea "Top Concerns You’d Like Addressed in the Review" at bounding box center [528, 553] width 465 height 37
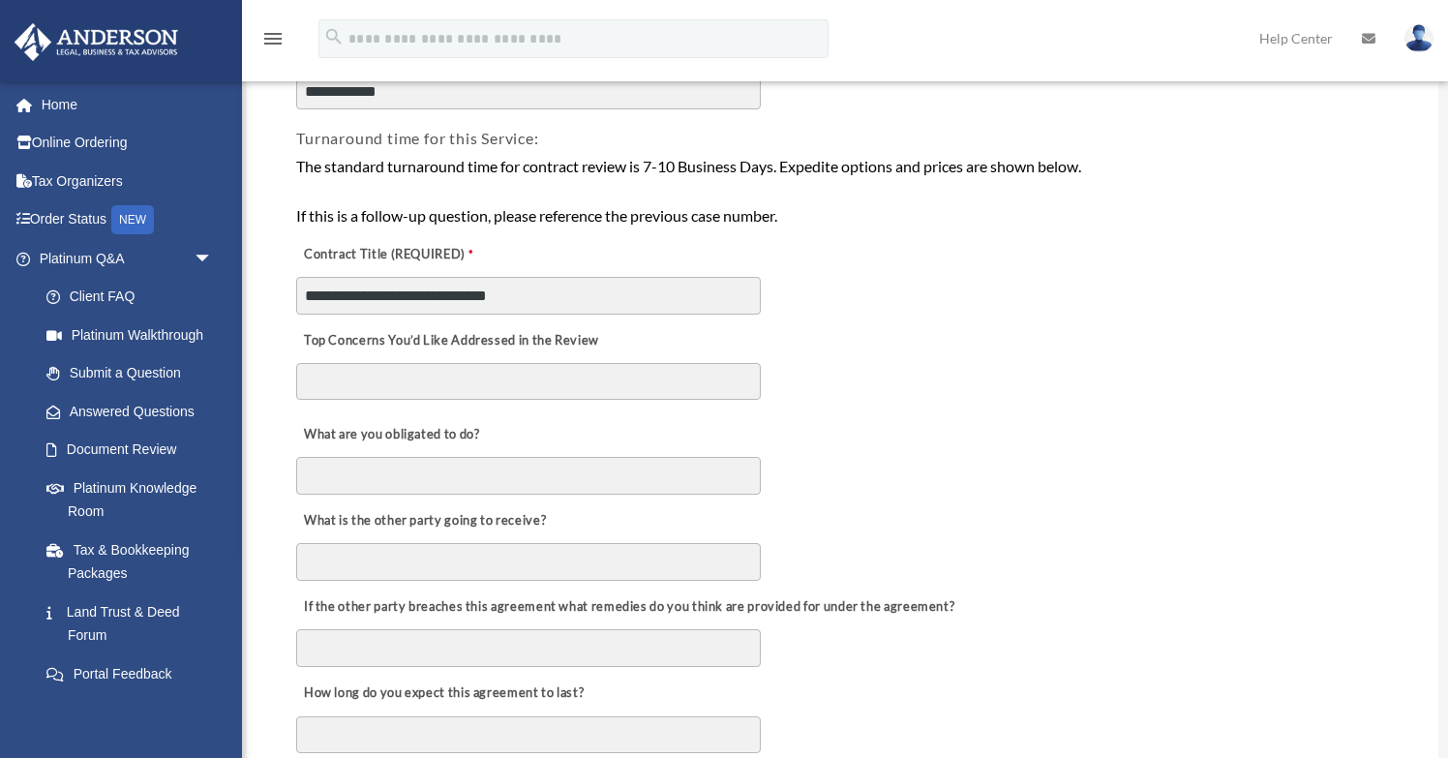
scroll to position [408, 0]
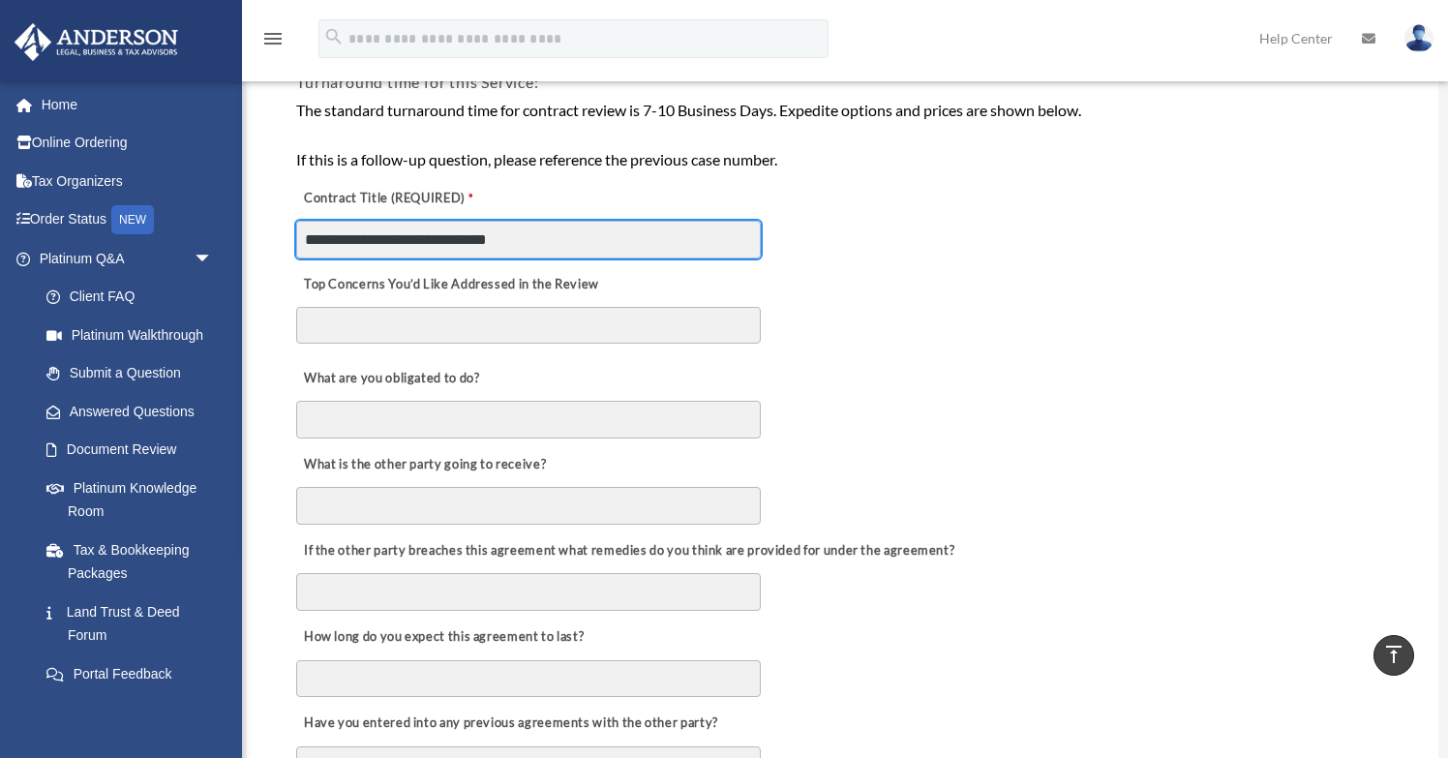
click at [563, 239] on input "**********" at bounding box center [528, 239] width 465 height 37
type input "**********"
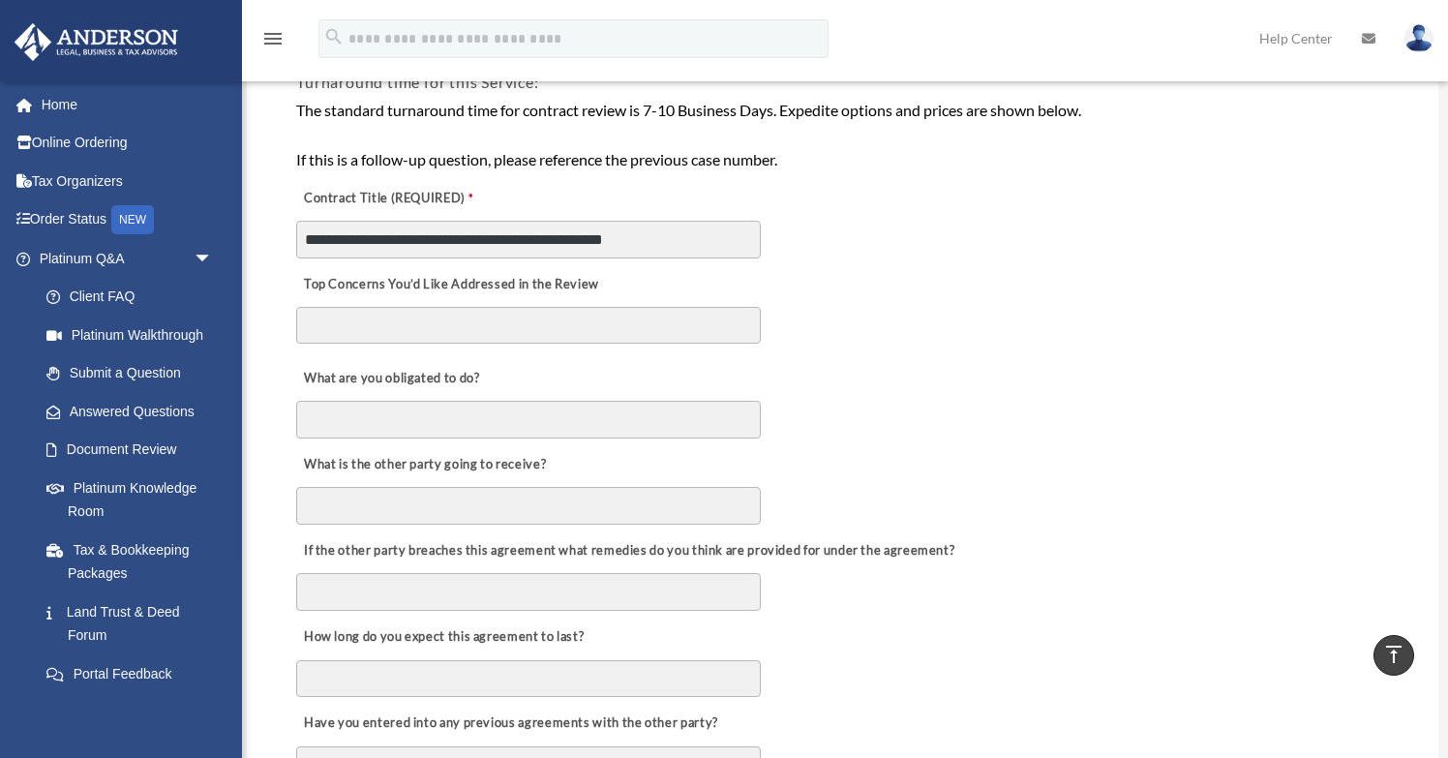
click at [579, 307] on textarea "Top Concerns You’d Like Addressed in the Review" at bounding box center [528, 325] width 465 height 37
type textarea "**********"
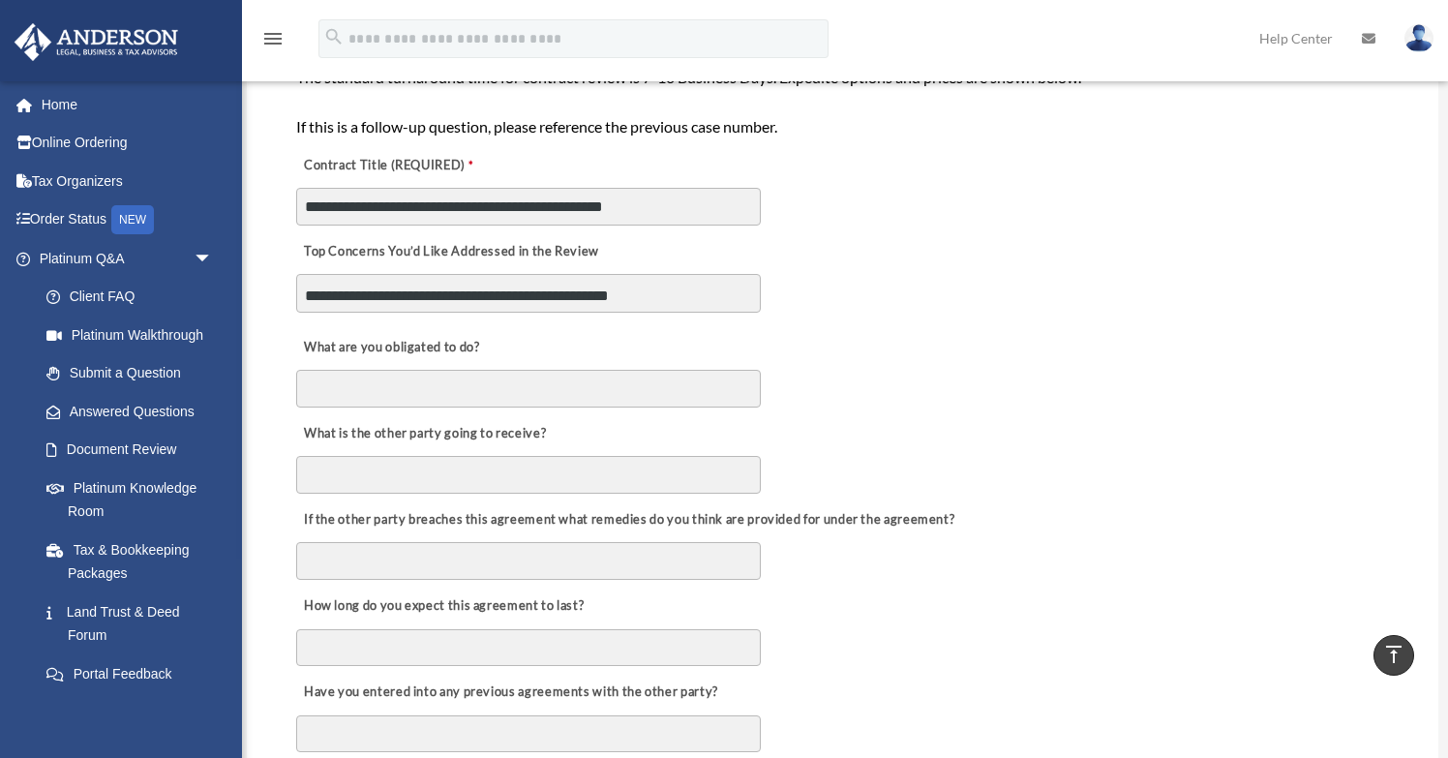
click at [804, 357] on div "What are you obligated to do?" at bounding box center [842, 365] width 1097 height 86
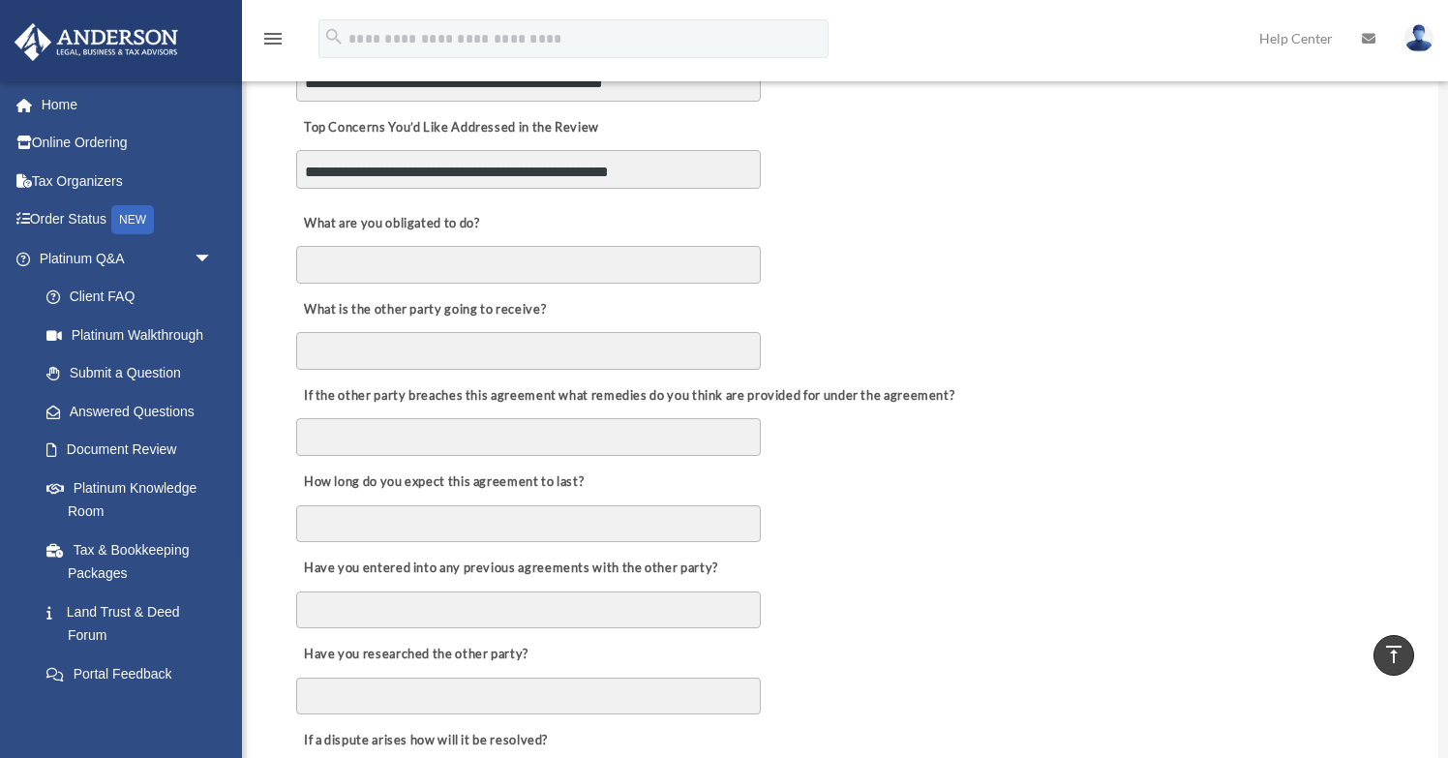
scroll to position [558, 0]
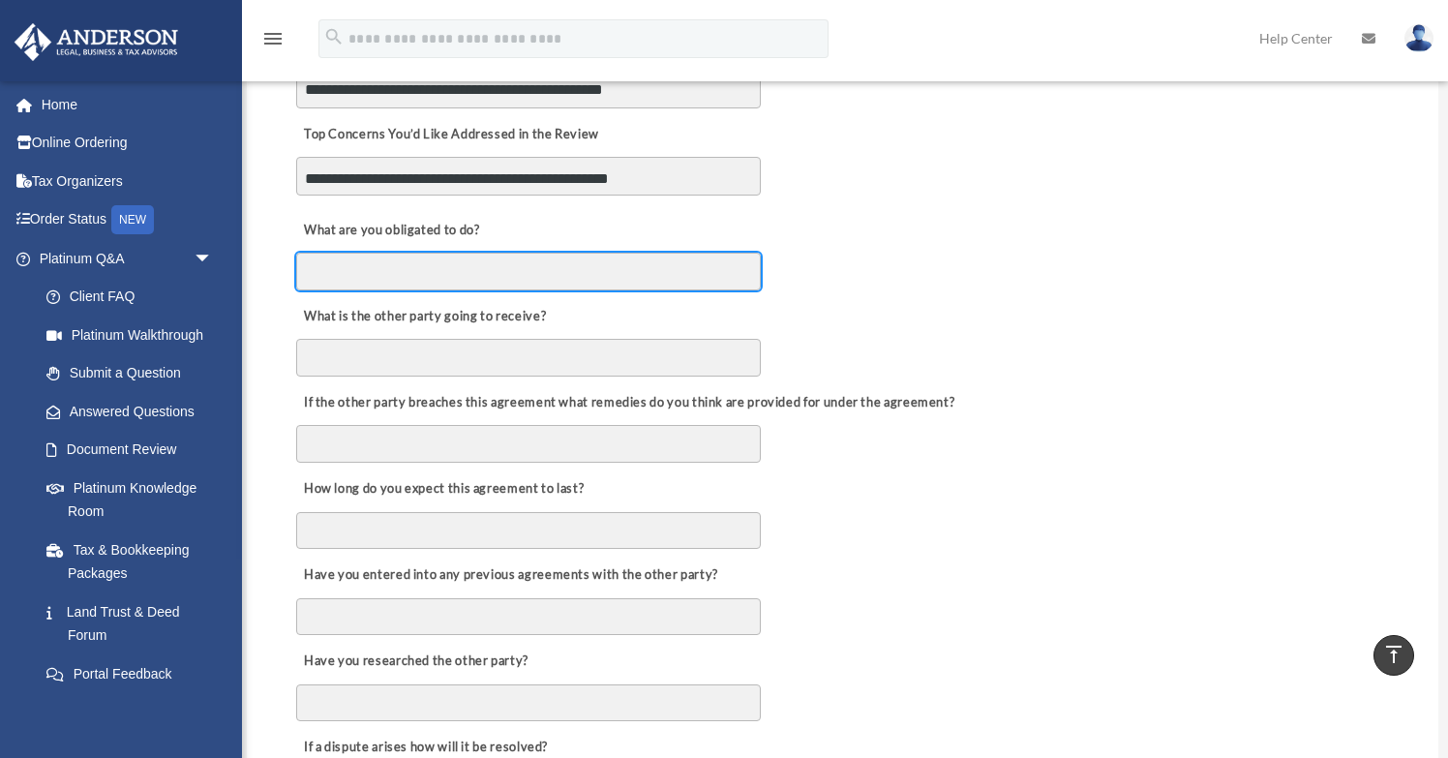
click at [624, 272] on input "What are you obligated to do?" at bounding box center [528, 271] width 465 height 37
click at [856, 274] on div "What are you obligated to do?" at bounding box center [842, 248] width 1097 height 86
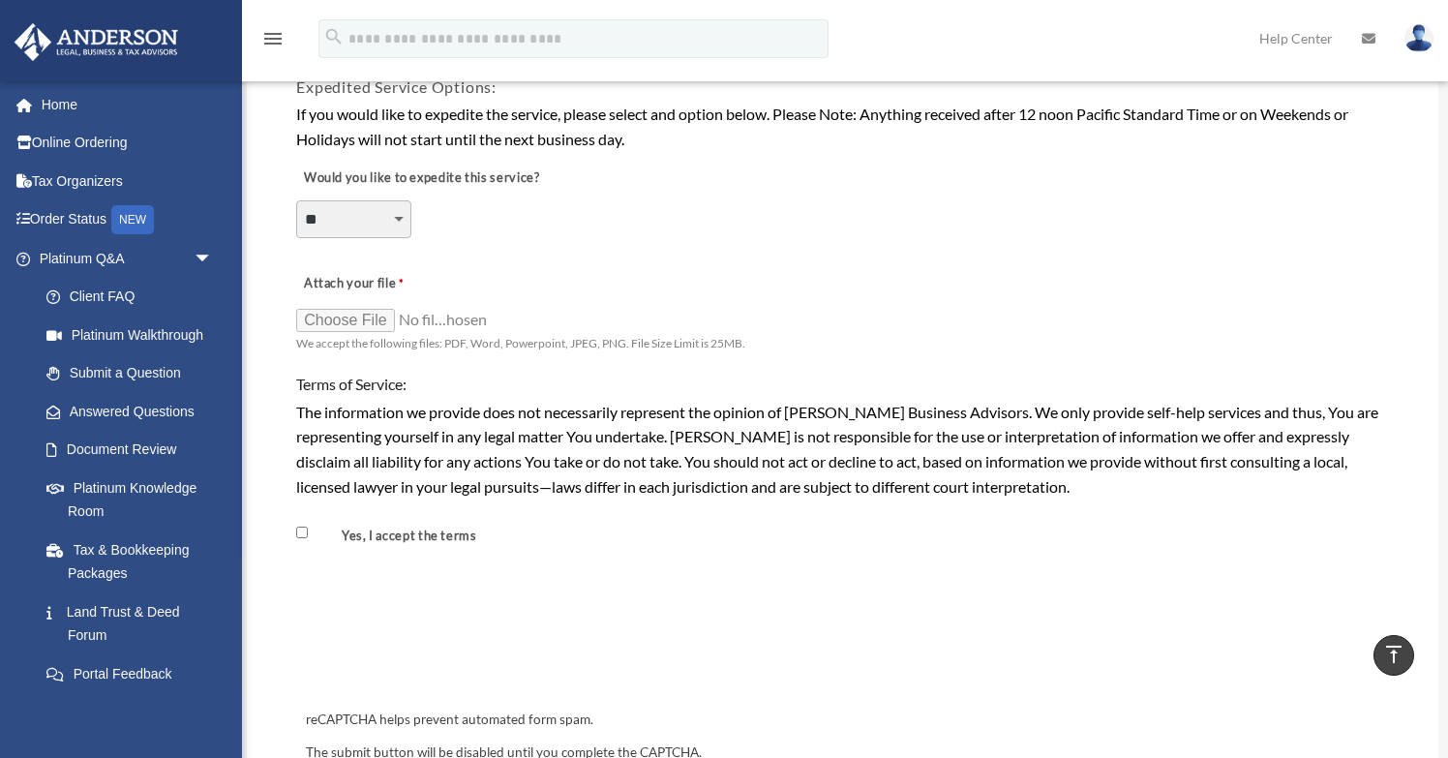
scroll to position [1424, 0]
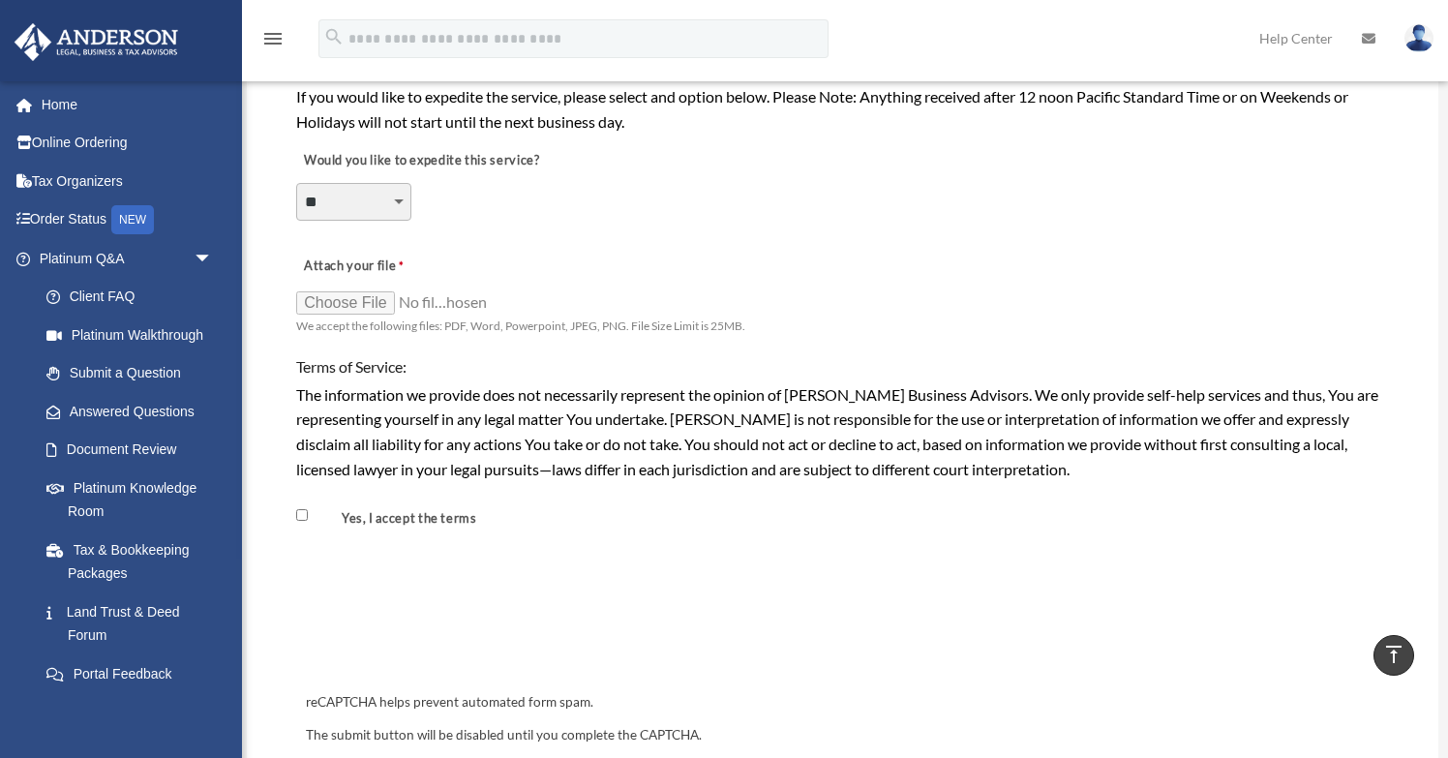
click at [360, 289] on input "Attach your file" at bounding box center [393, 302] width 194 height 27
type input "**********"
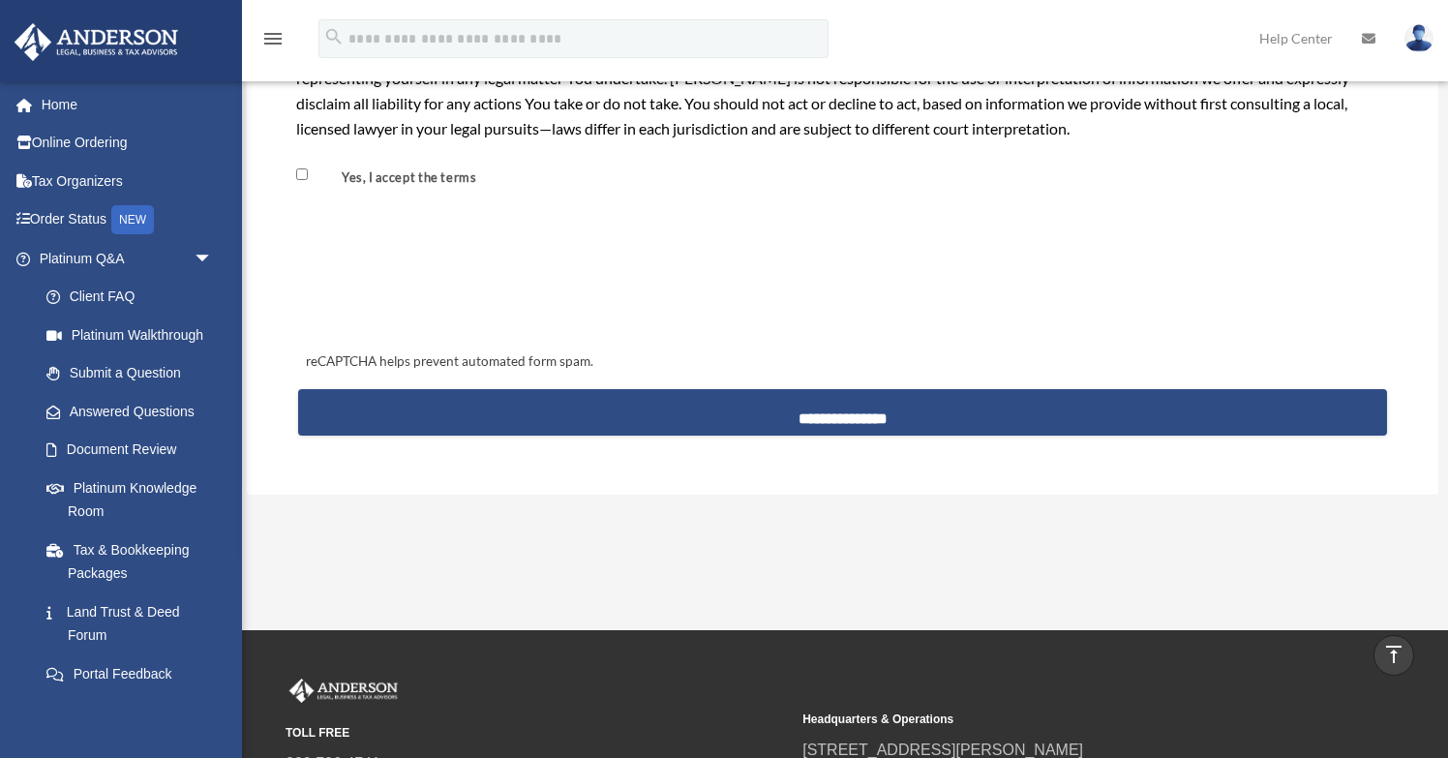
scroll to position [1771, 0]
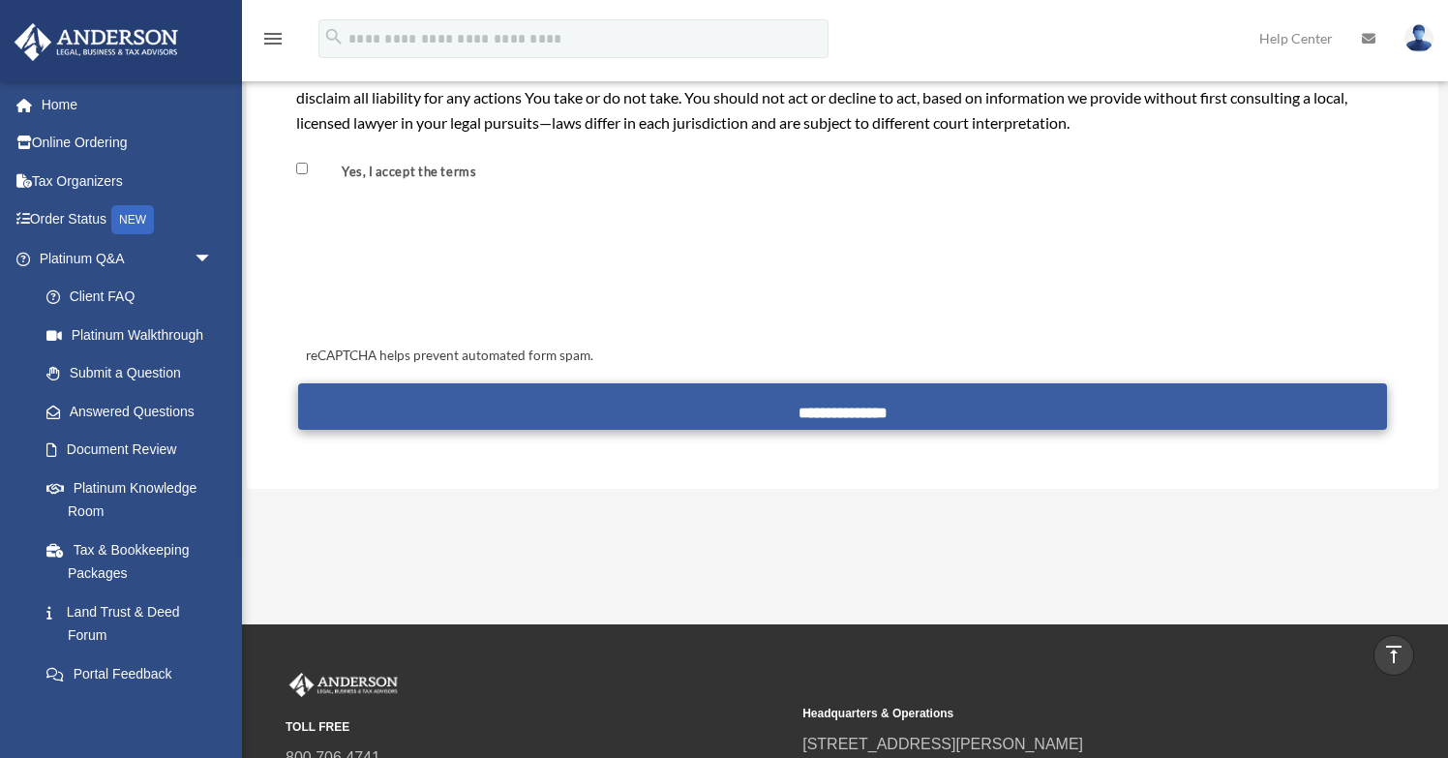
click at [846, 385] on input "**********" at bounding box center [842, 406] width 1089 height 46
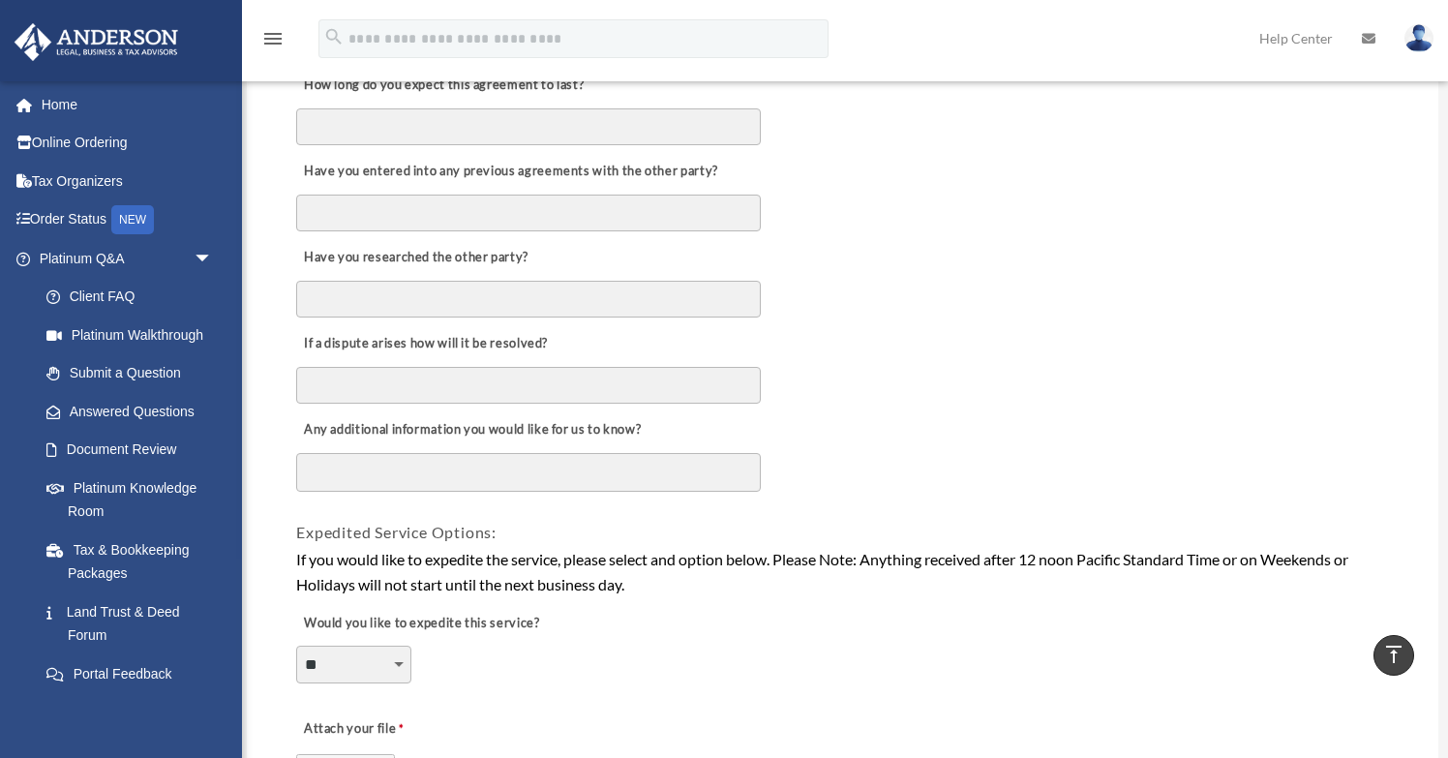
scroll to position [603, 0]
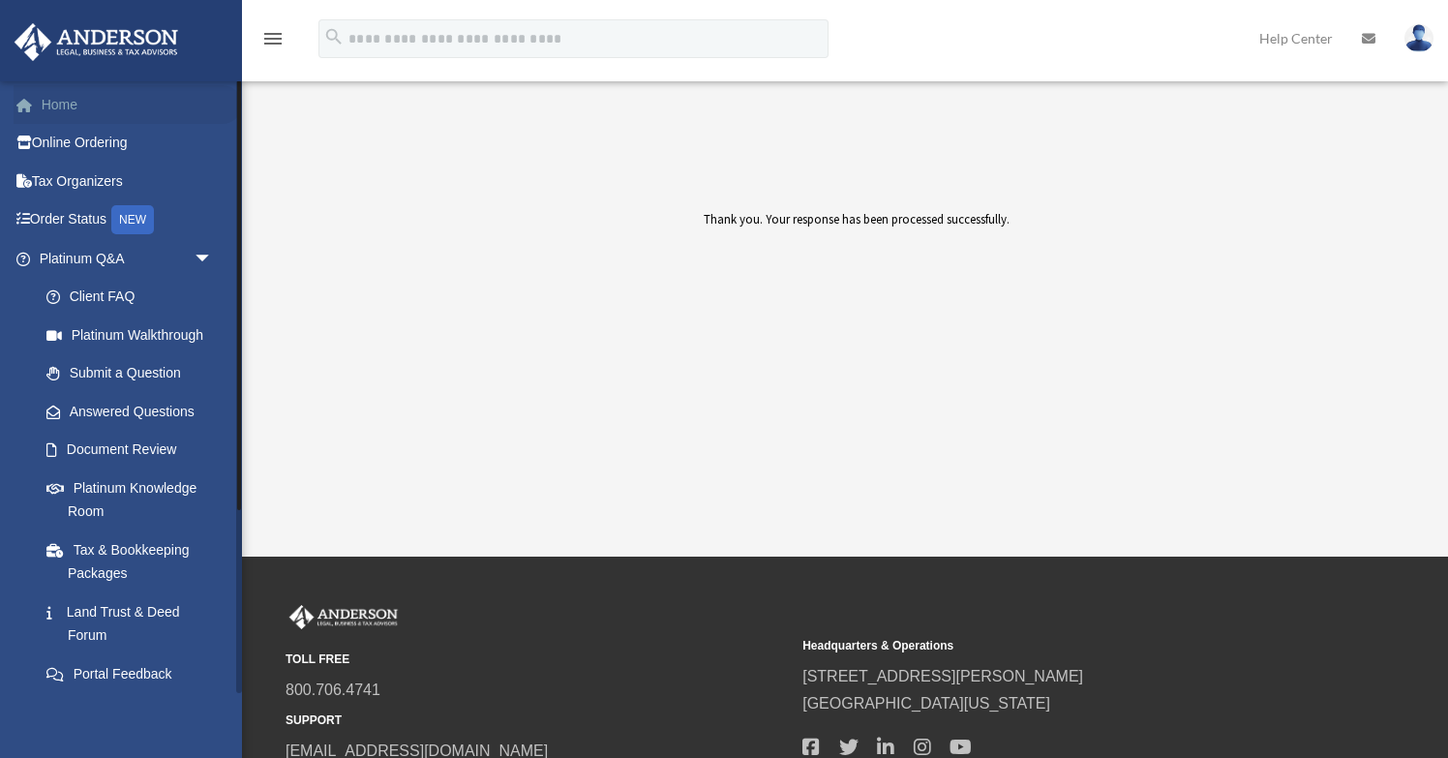
click at [97, 117] on link "Home" at bounding box center [128, 104] width 228 height 39
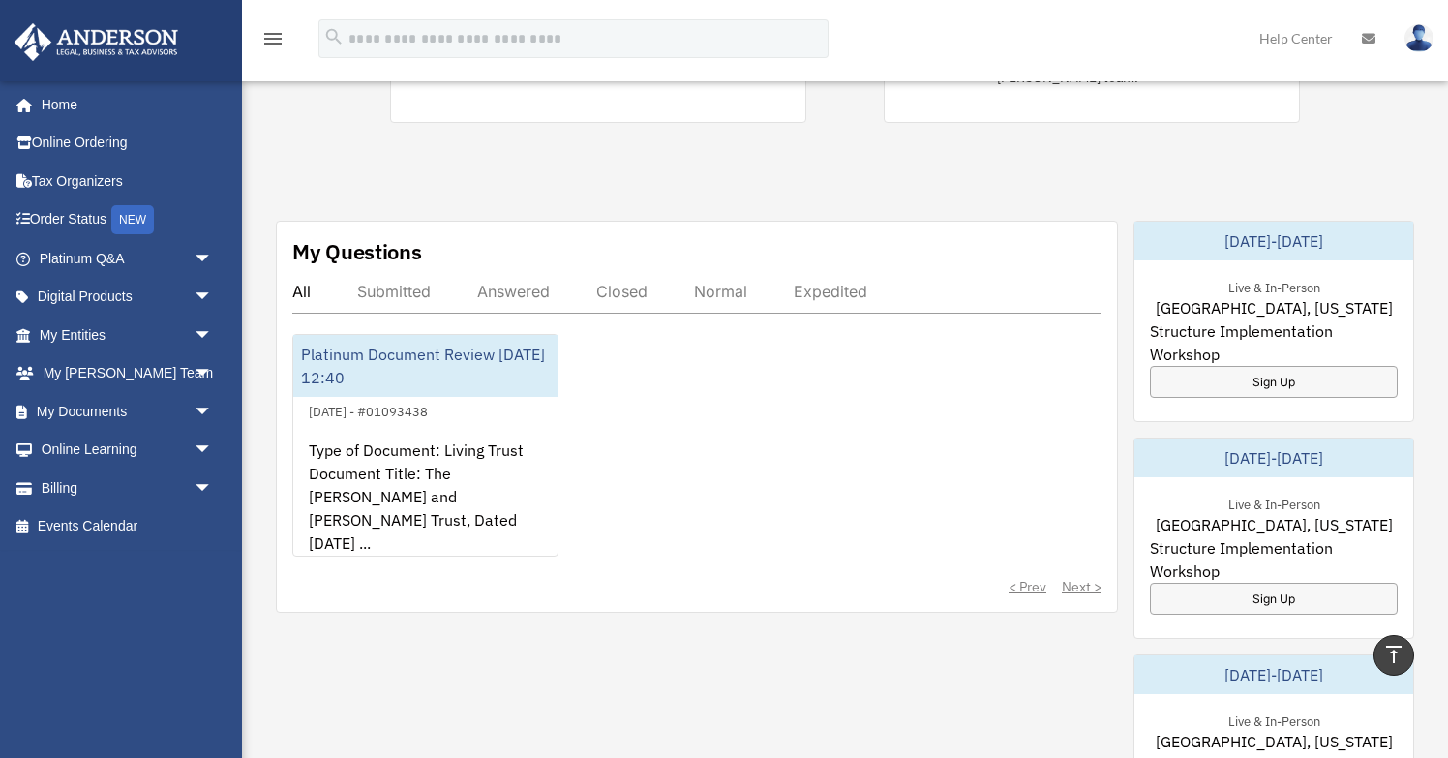
scroll to position [606, 0]
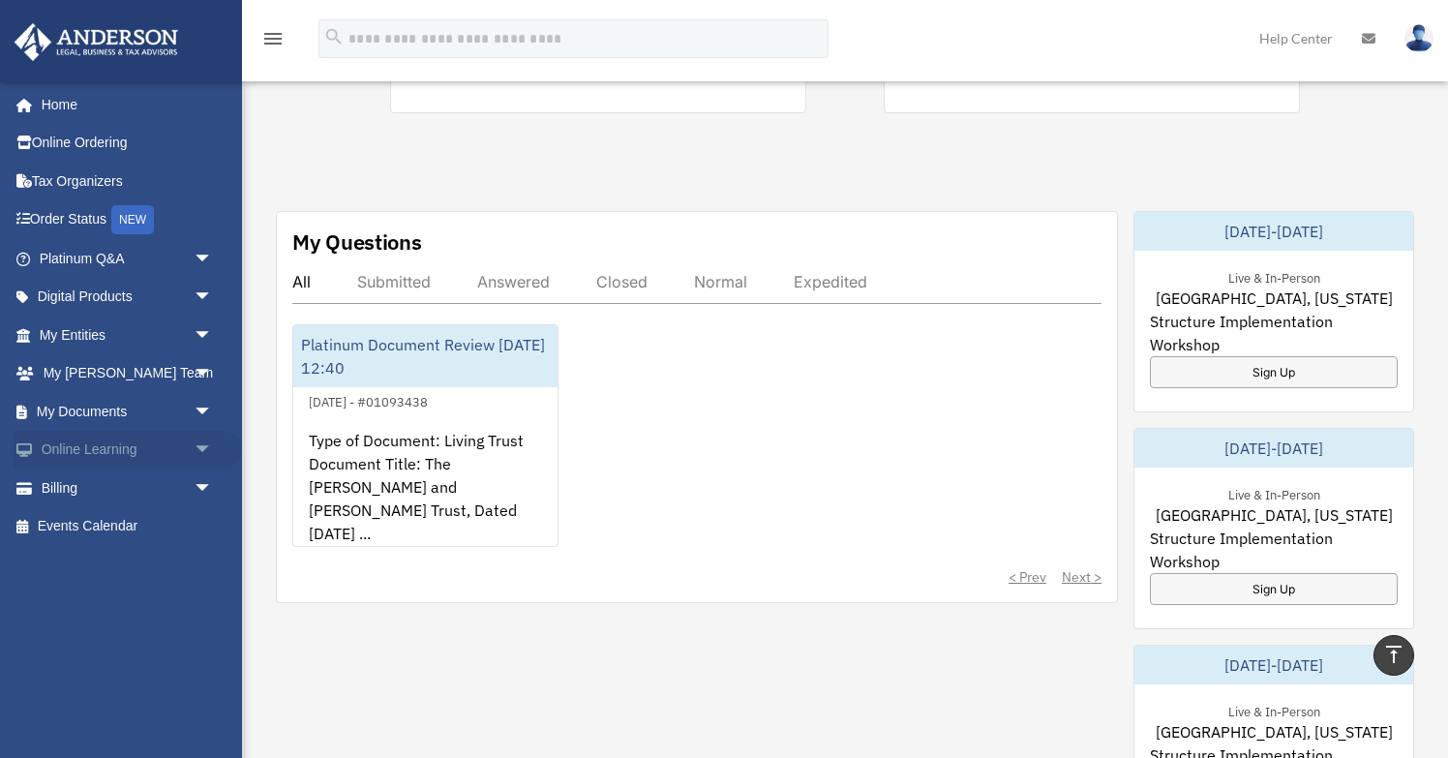
click at [198, 441] on span "arrow_drop_down" at bounding box center [213, 451] width 39 height 40
click at [199, 445] on span "arrow_drop_up" at bounding box center [213, 451] width 39 height 40
click at [486, 140] on div "Exciting News: Introducing Order Status Tracking! Based on your feedback, we're…" at bounding box center [845, 413] width 1235 height 1877
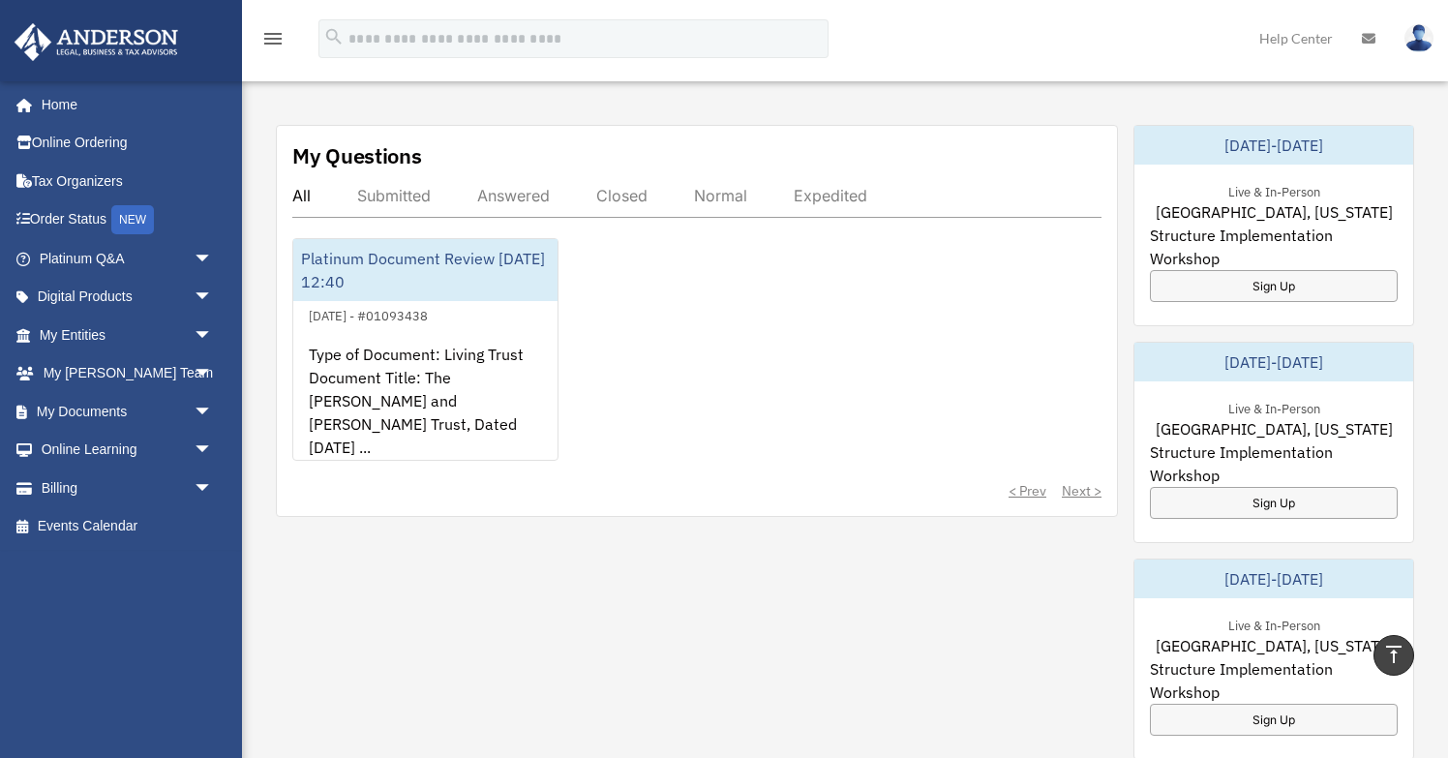
scroll to position [700, 0]
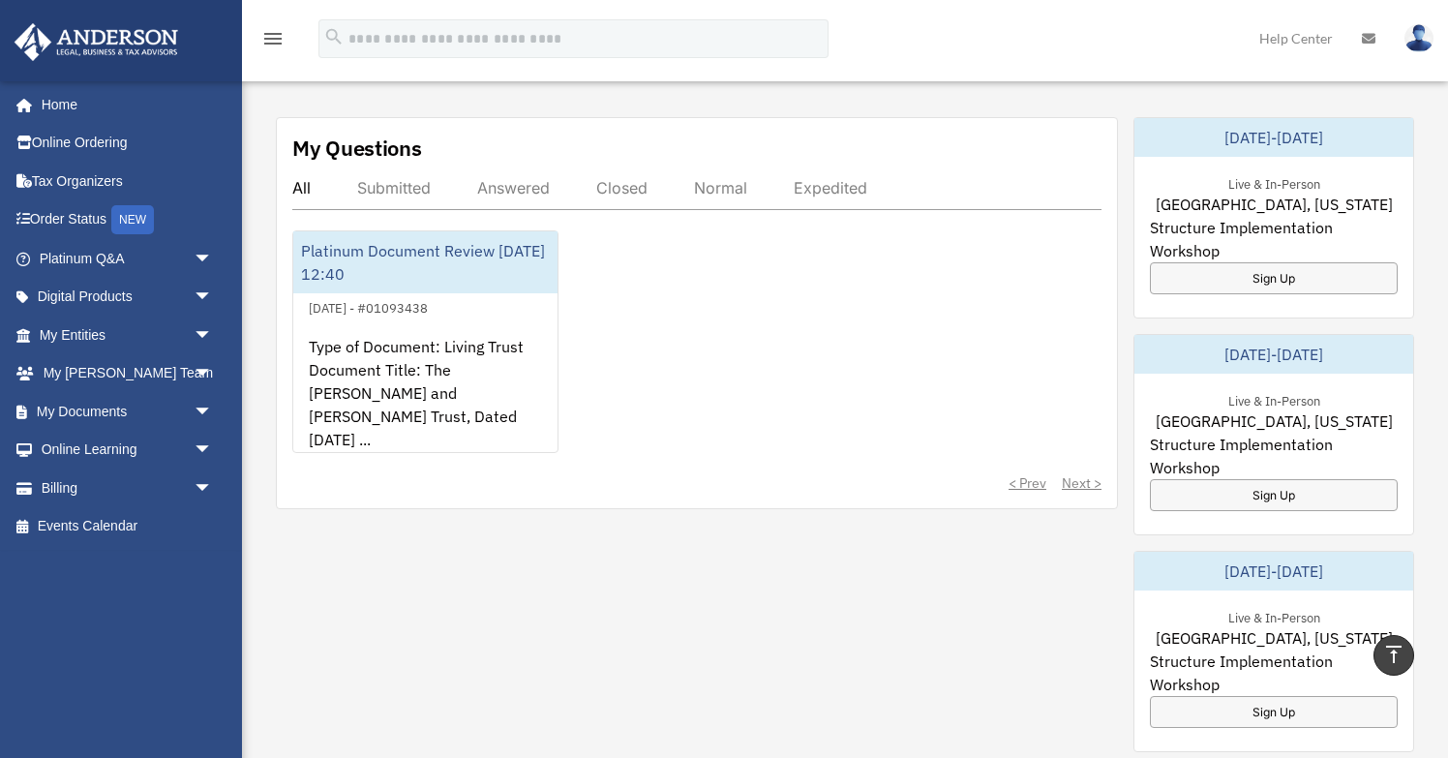
click at [908, 622] on div "My Questions All Submitted Answered Closed Normal Expedited Platinum Document R…" at bounding box center [845, 663] width 1139 height 1093
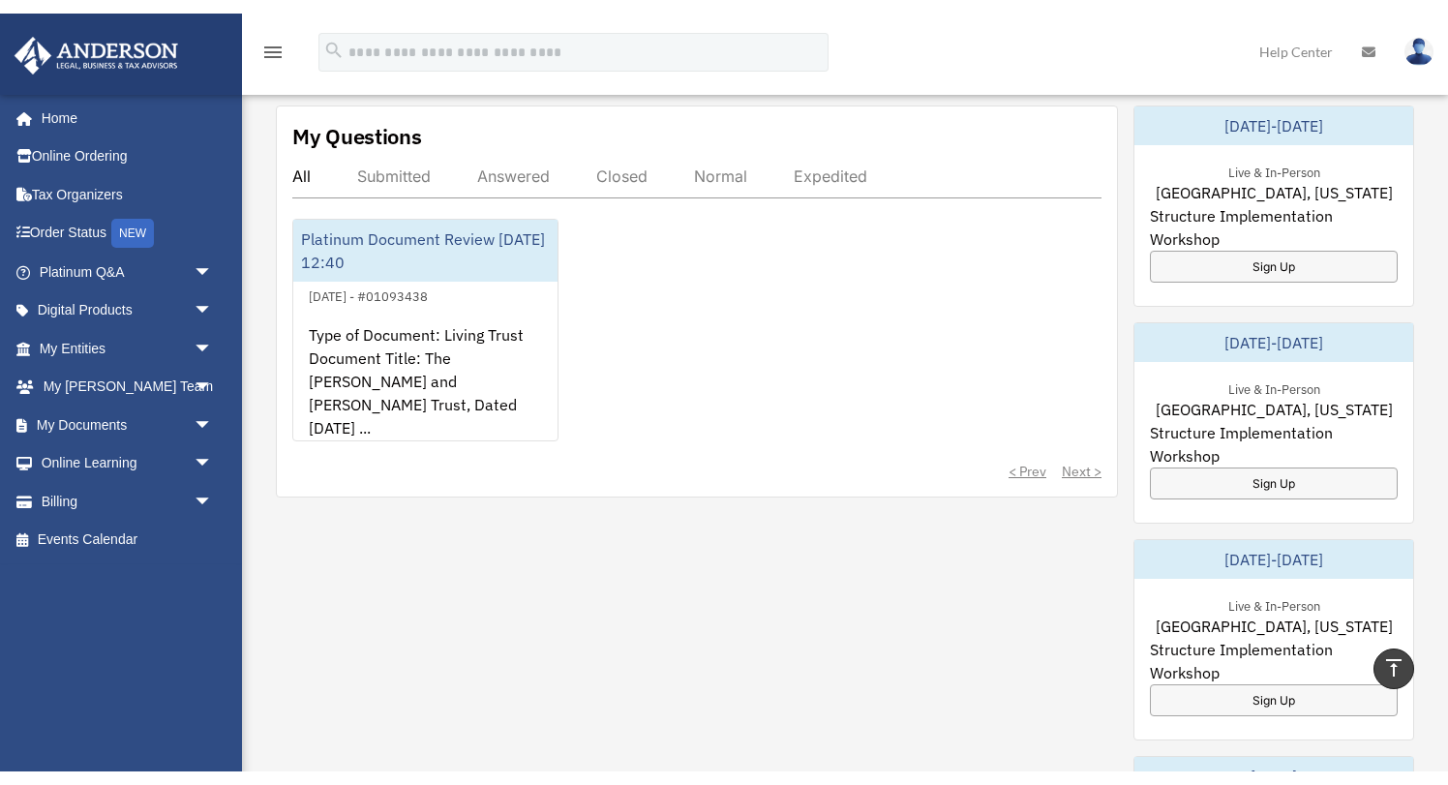
scroll to position [716, 0]
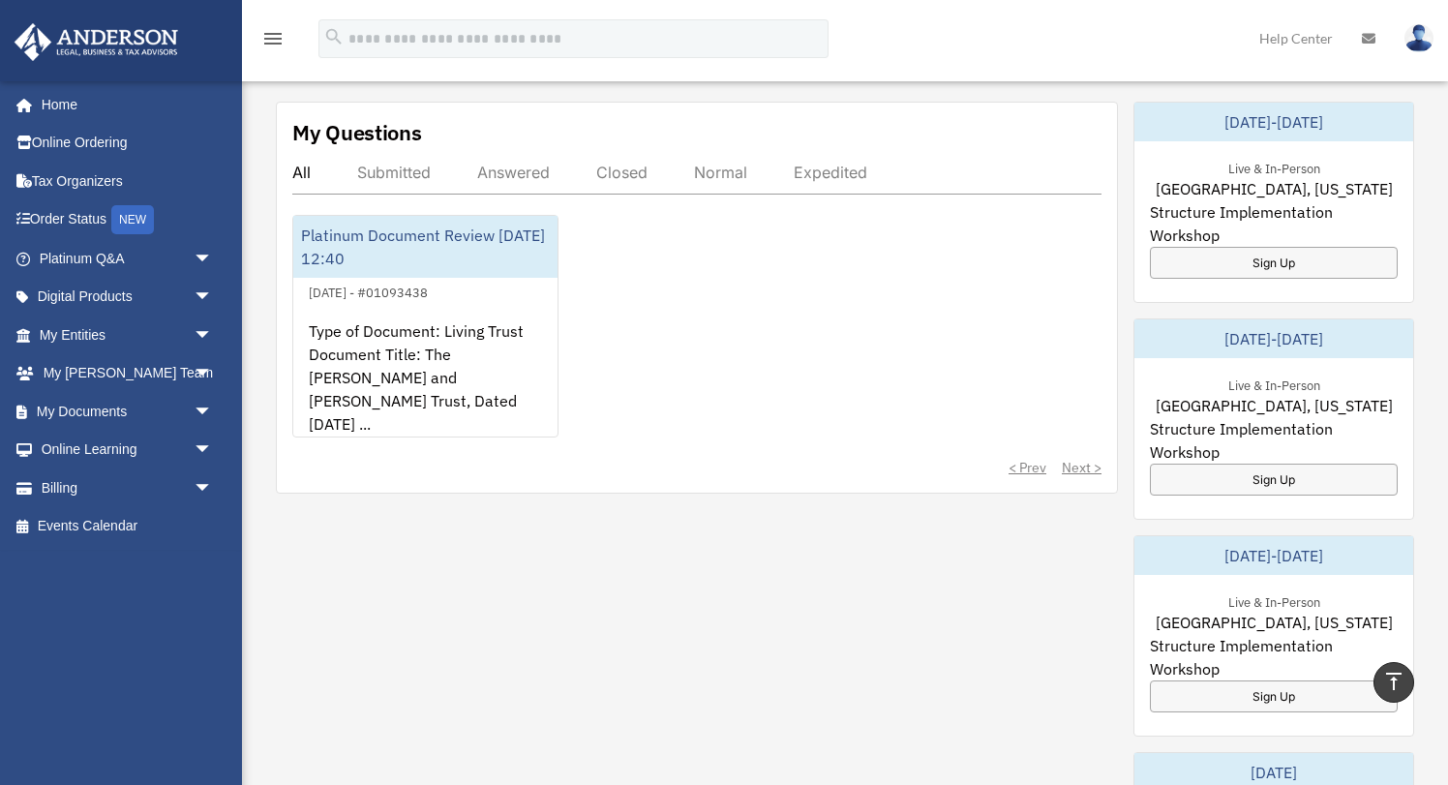
click at [776, 338] on div "Platinum Document Review 08/29/2025 12:40 August 29, 2025 - #01093438 Type of D…" at bounding box center [696, 326] width 809 height 223
click at [860, 364] on div "Platinum Document Review 08/29/2025 12:40 August 29, 2025 - #01093438 Type of D…" at bounding box center [696, 326] width 809 height 223
click at [839, 324] on div "Platinum Document Review 08/29/2025 12:40 August 29, 2025 - #01093438 Type of D…" at bounding box center [696, 326] width 809 height 223
click at [57, 101] on link "Home" at bounding box center [128, 104] width 228 height 39
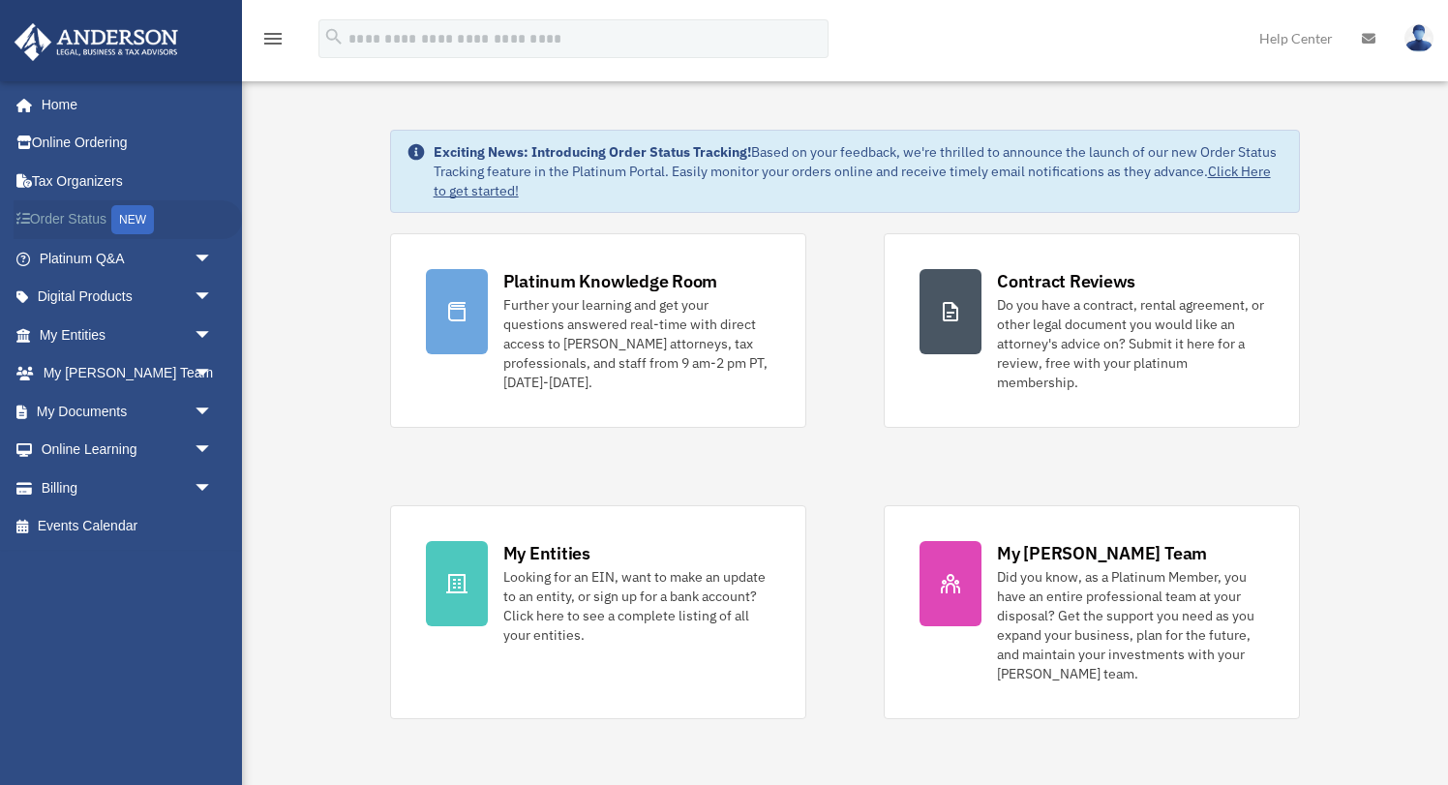
click at [93, 218] on link "Order Status NEW" at bounding box center [128, 220] width 228 height 40
